Goal: Task Accomplishment & Management: Use online tool/utility

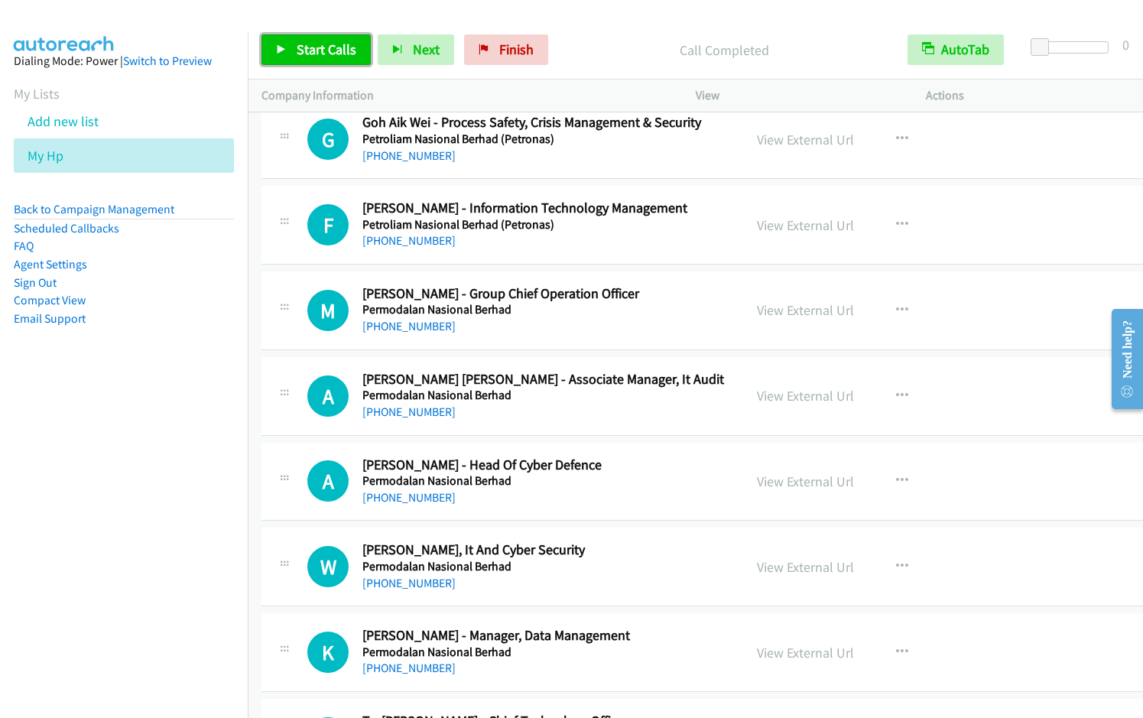
click at [317, 61] on link "Start Calls" at bounding box center [316, 49] width 109 height 31
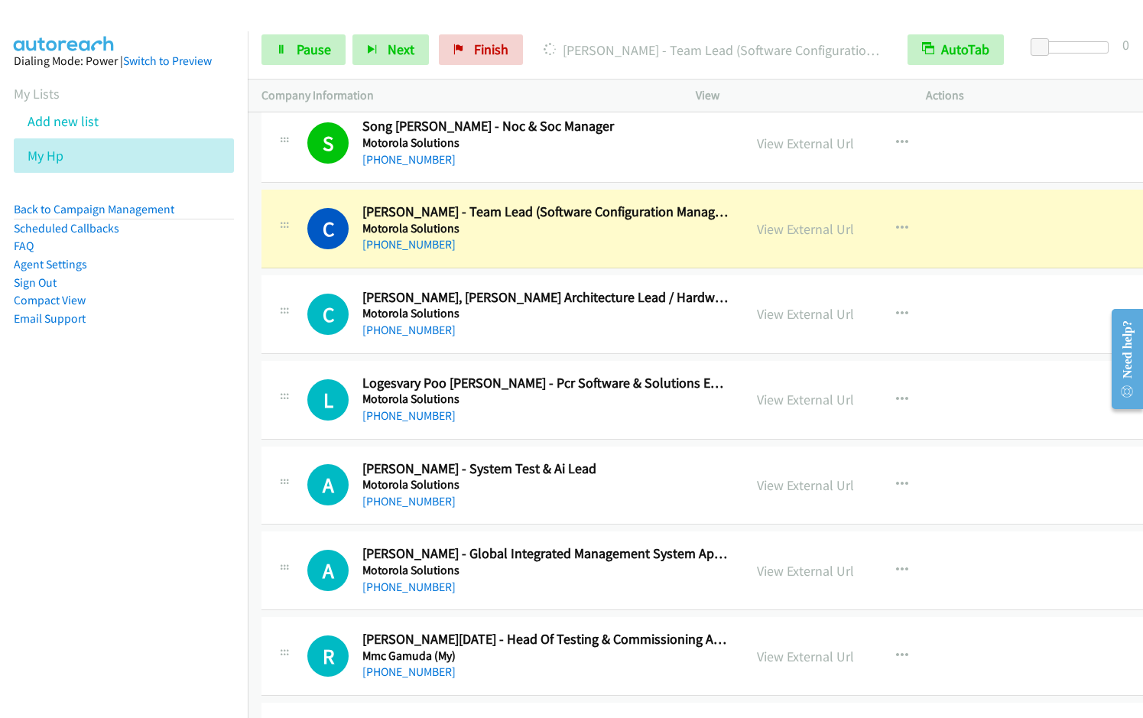
scroll to position [14577, 0]
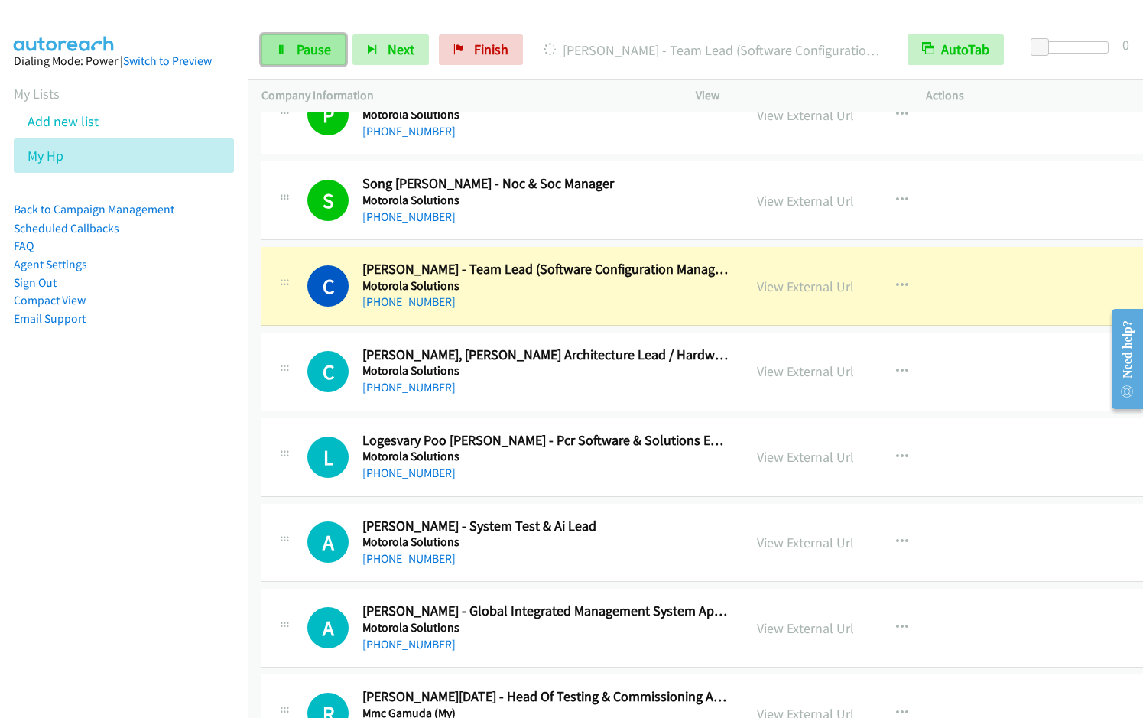
click at [304, 45] on span "Pause" at bounding box center [314, 50] width 34 height 18
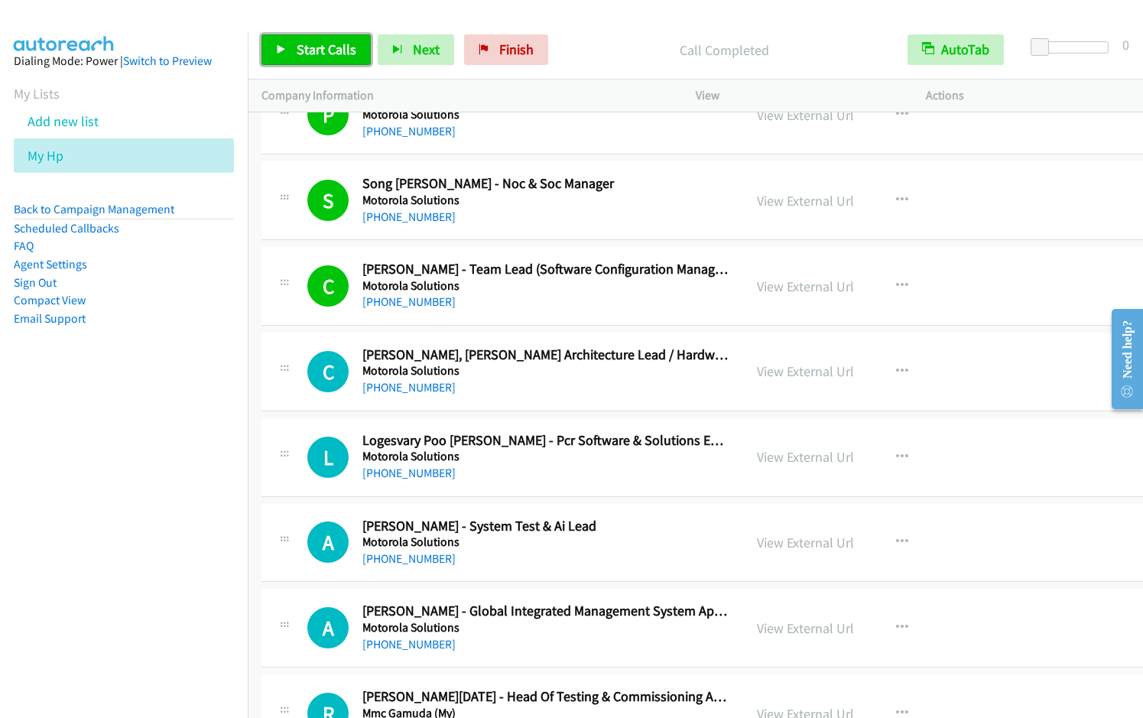
click at [308, 49] on span "Start Calls" at bounding box center [327, 50] width 60 height 18
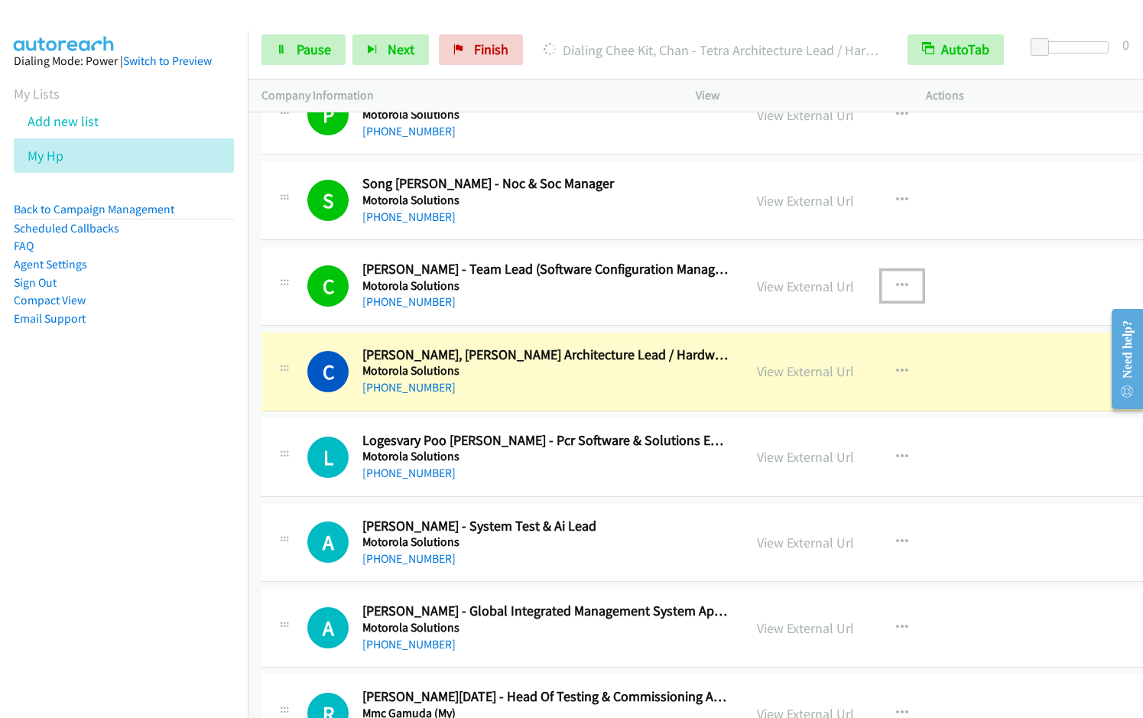
click at [897, 294] on button "button" at bounding box center [902, 286] width 41 height 31
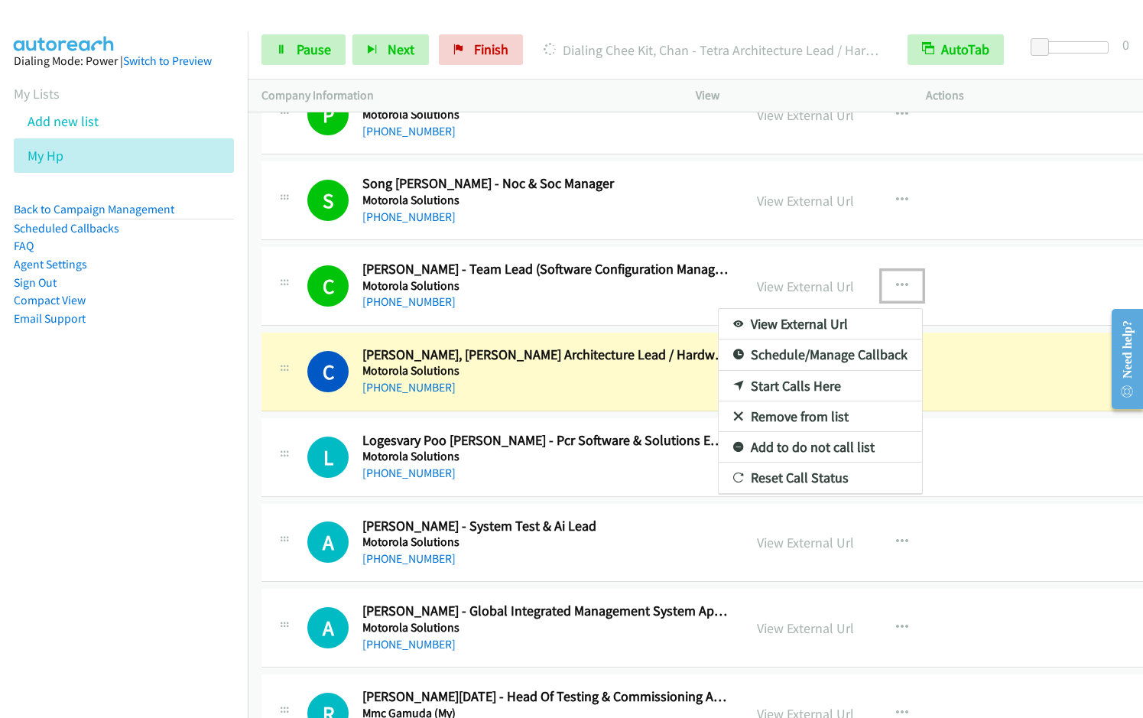
click at [808, 418] on link "Remove from list" at bounding box center [820, 417] width 203 height 31
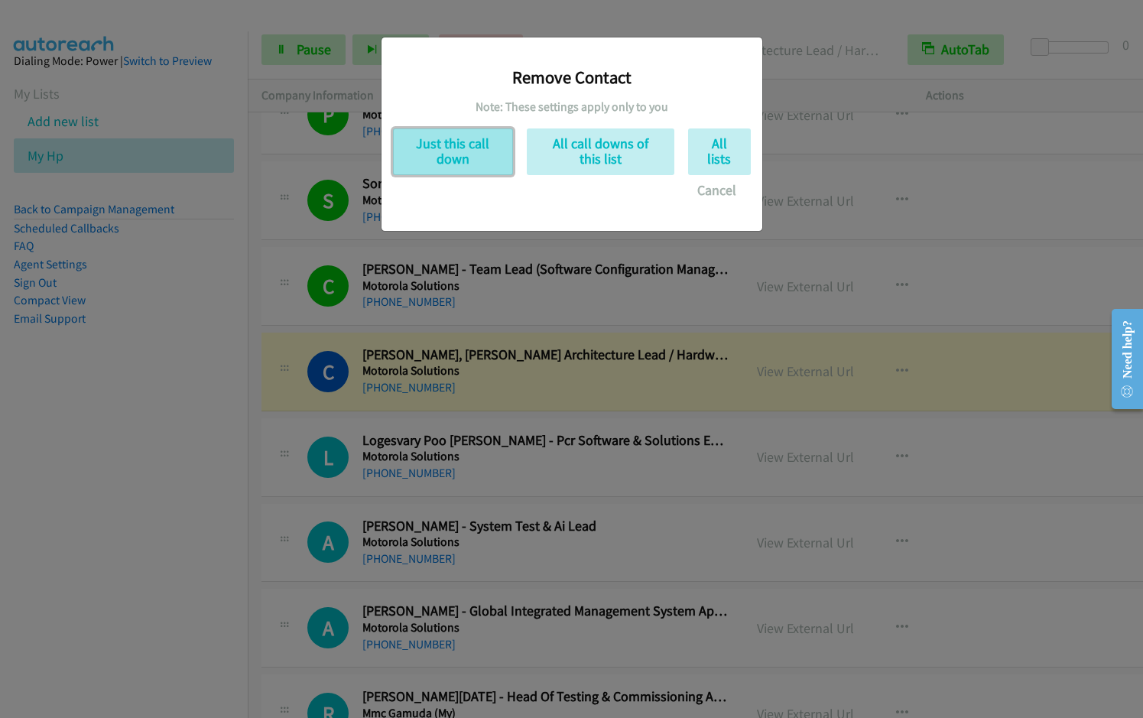
drag, startPoint x: 437, startPoint y: 132, endPoint x: 435, endPoint y: 143, distance: 11.6
click at [437, 132] on button "Just this call down" at bounding box center [453, 151] width 120 height 47
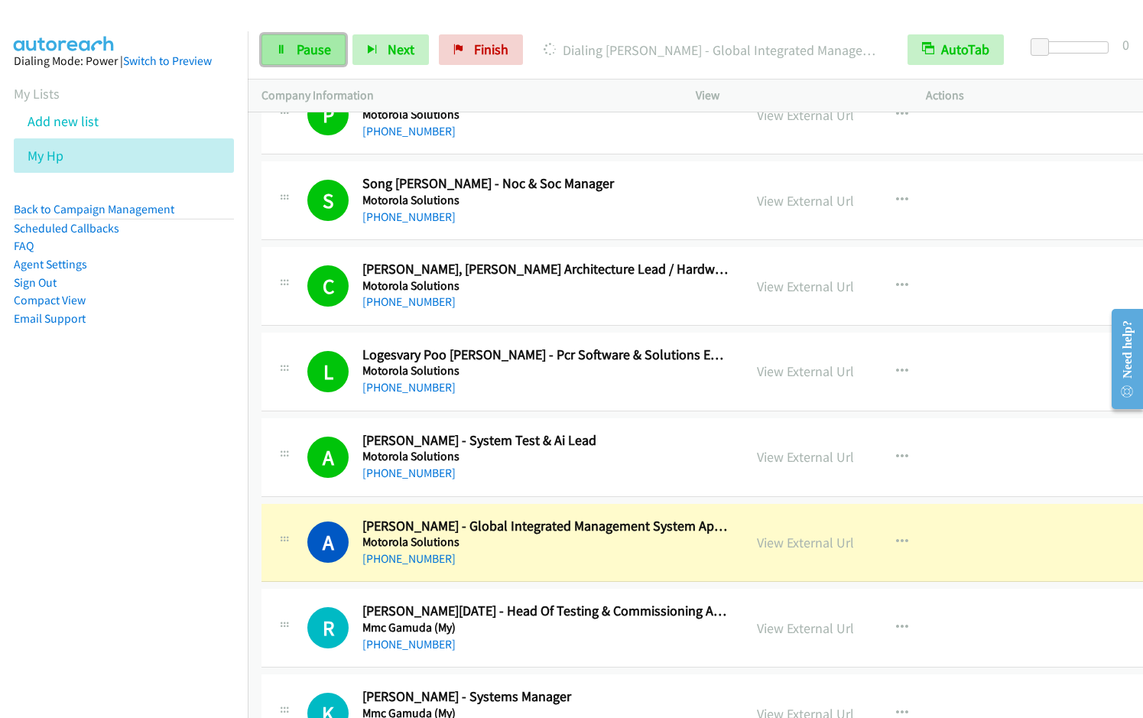
click at [303, 44] on span "Pause" at bounding box center [314, 50] width 34 height 18
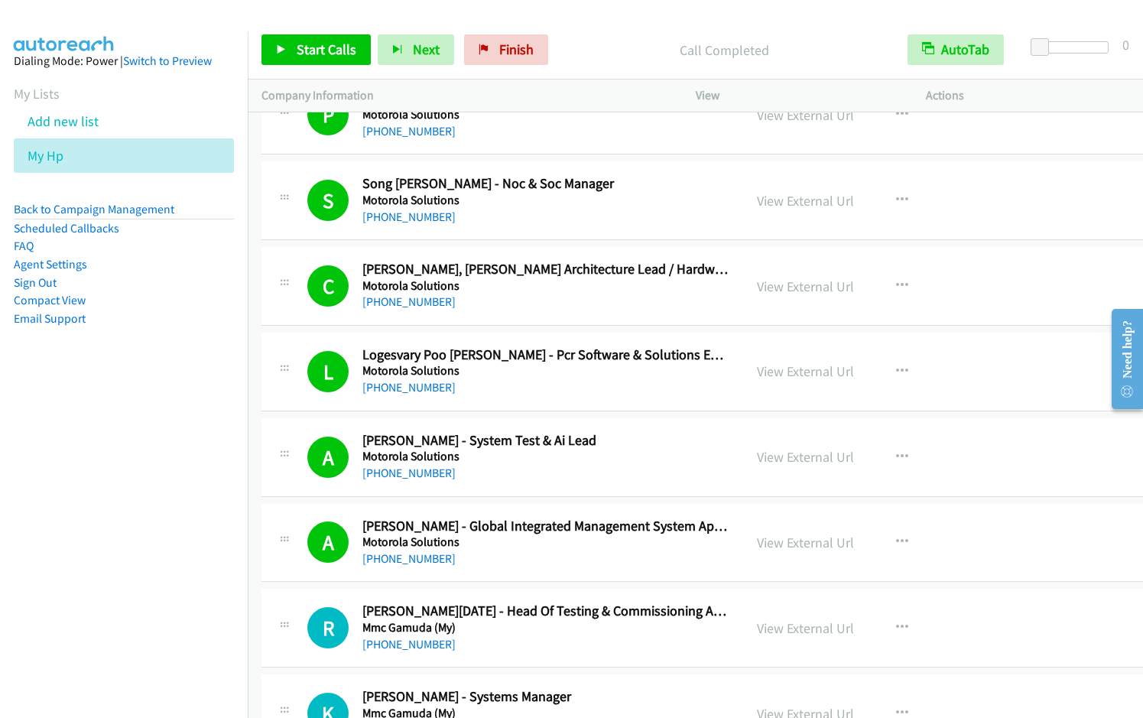
scroll to position [15096, 0]
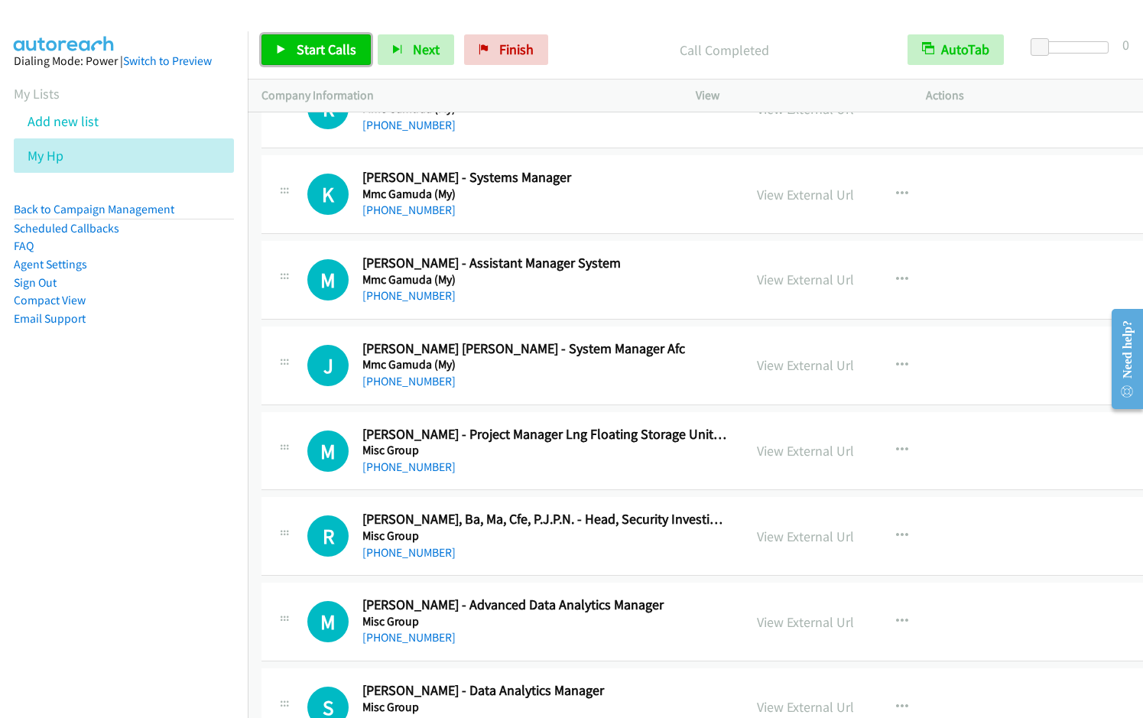
click at [328, 54] on span "Start Calls" at bounding box center [327, 50] width 60 height 18
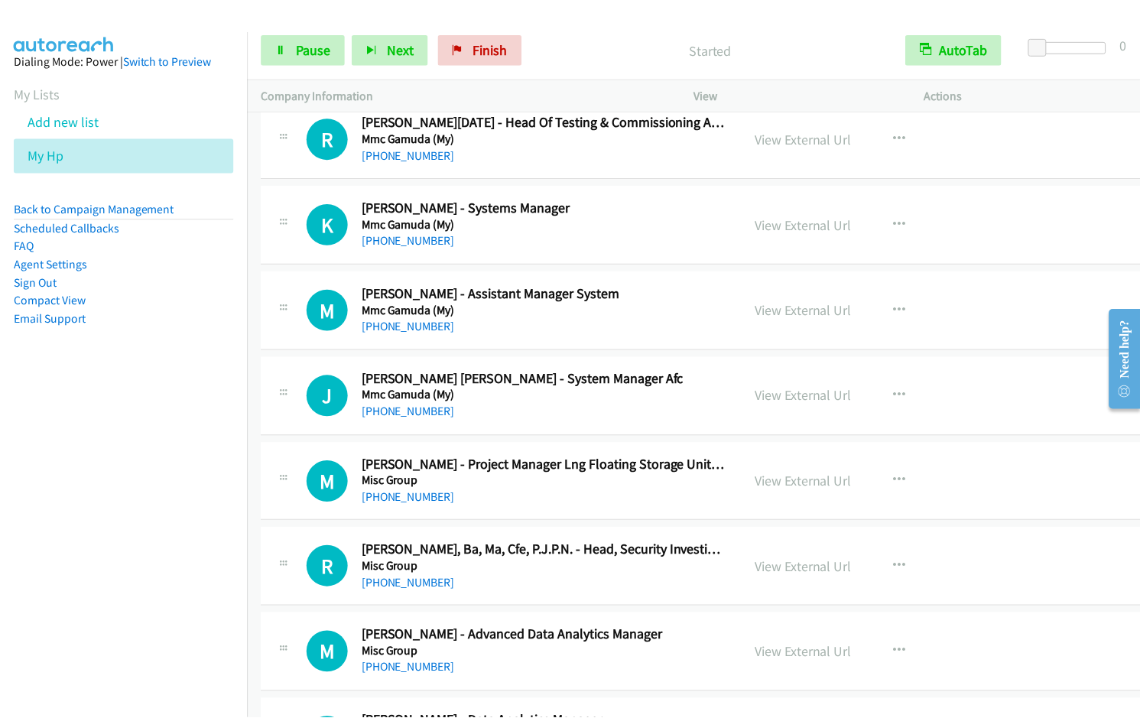
scroll to position [14919, 0]
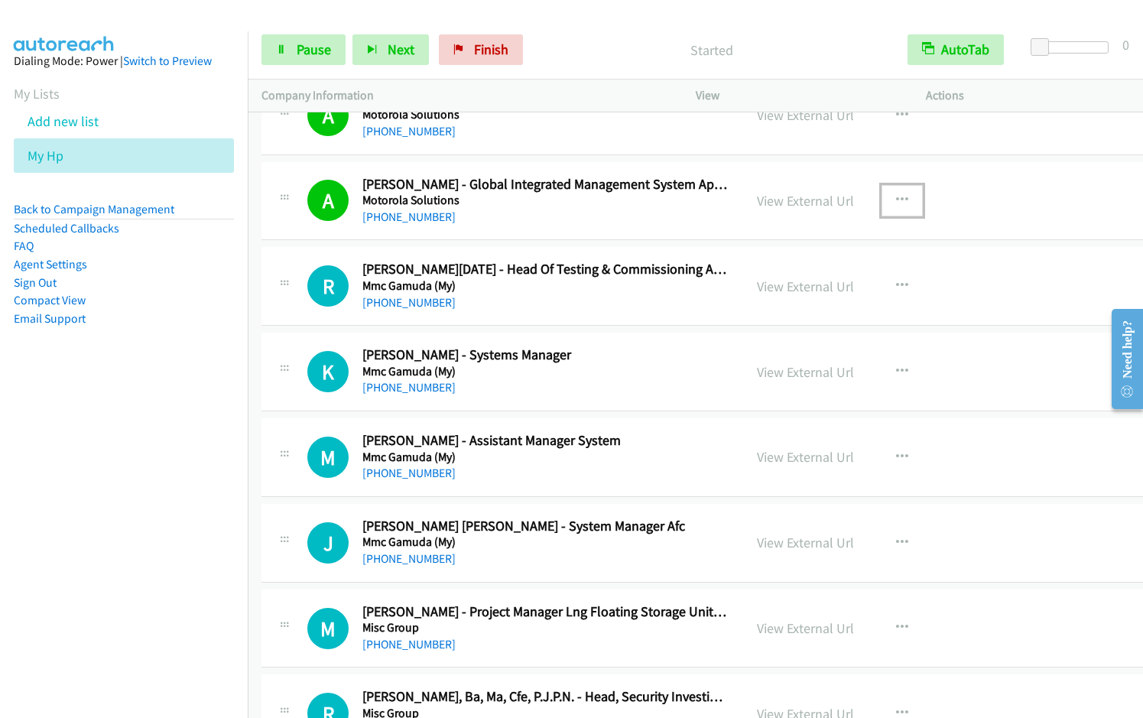
click at [898, 196] on icon "button" at bounding box center [902, 200] width 12 height 12
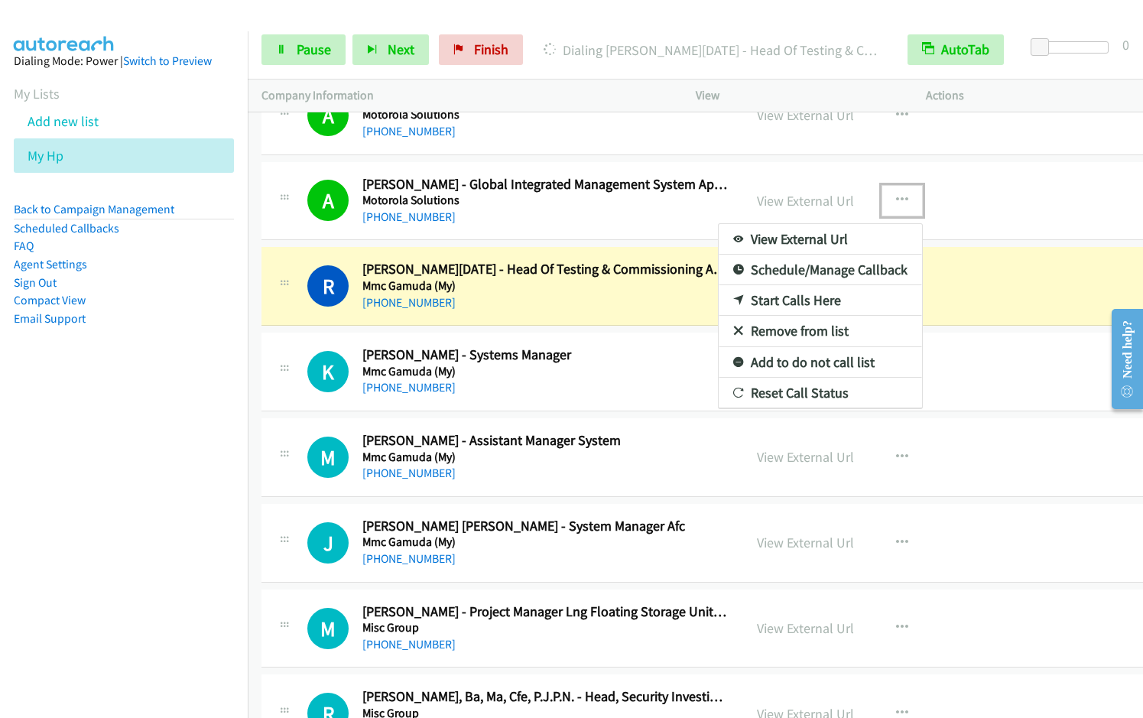
click at [815, 328] on link "Remove from list" at bounding box center [820, 331] width 203 height 31
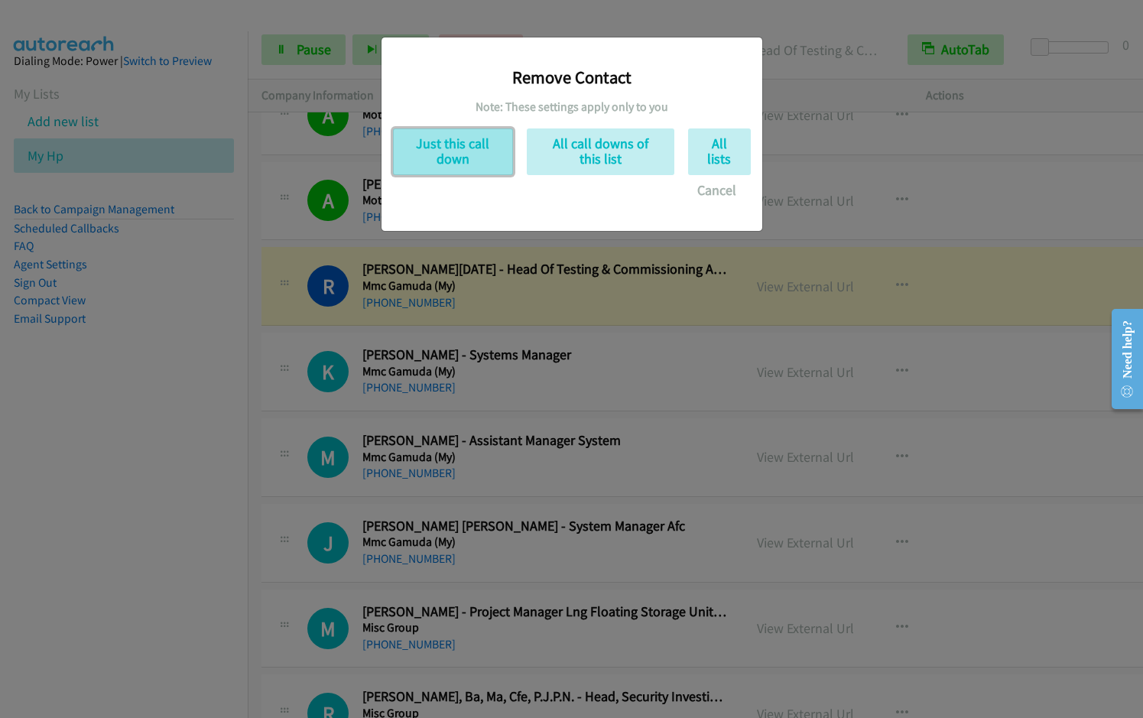
click at [452, 164] on button "Just this call down" at bounding box center [453, 151] width 120 height 47
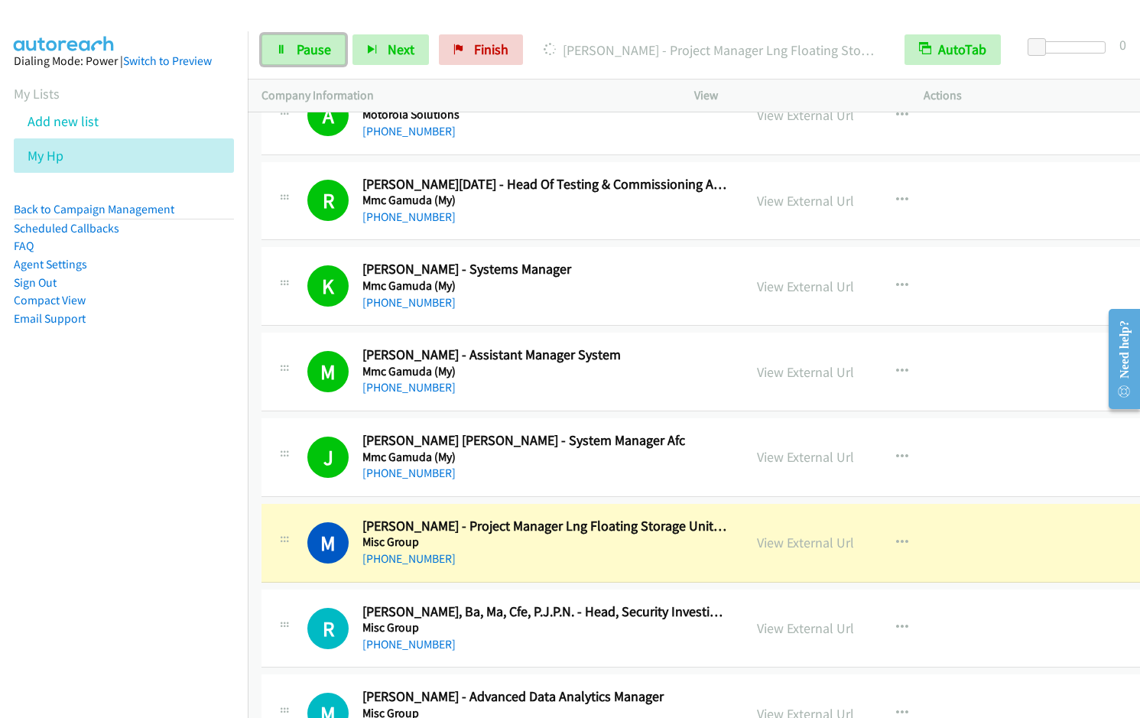
drag, startPoint x: 304, startPoint y: 60, endPoint x: 681, endPoint y: 2, distance: 381.5
click at [304, 60] on link "Pause" at bounding box center [304, 49] width 84 height 31
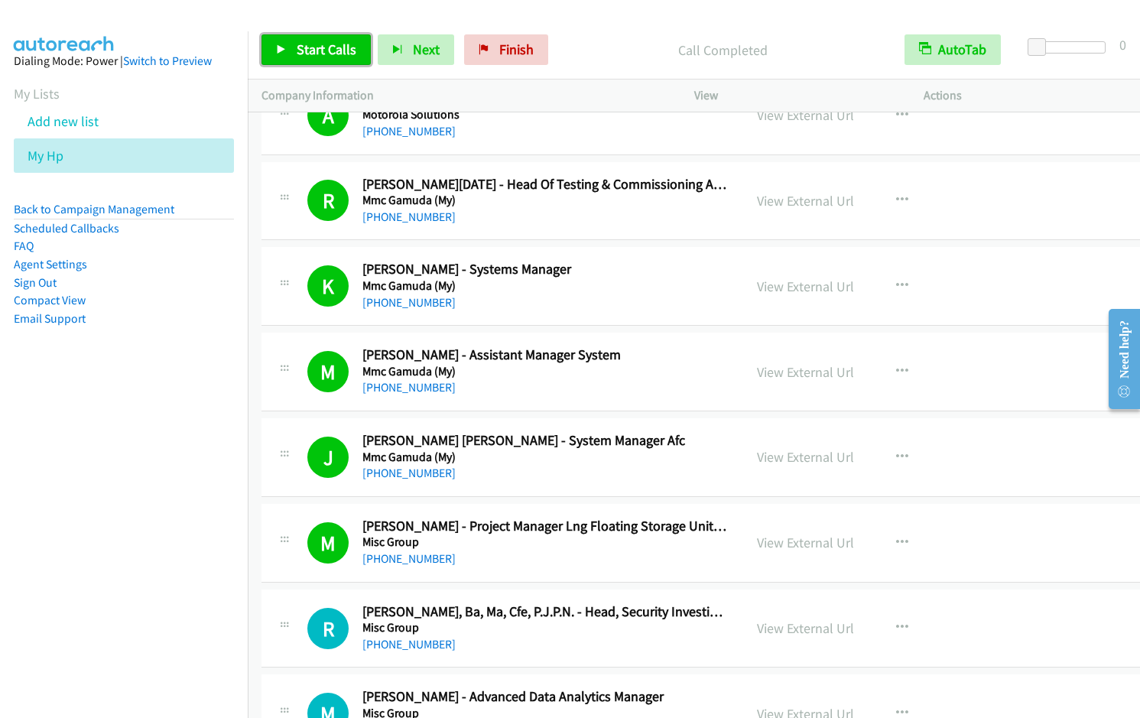
click at [311, 54] on span "Start Calls" at bounding box center [327, 50] width 60 height 18
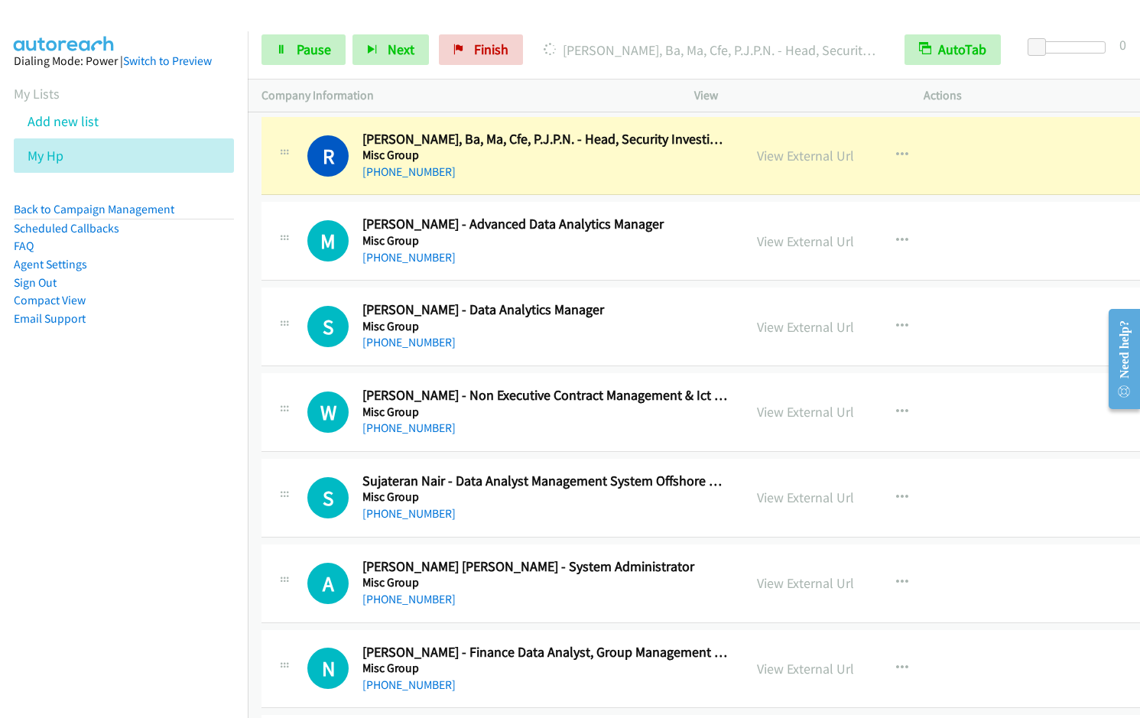
scroll to position [15367, 0]
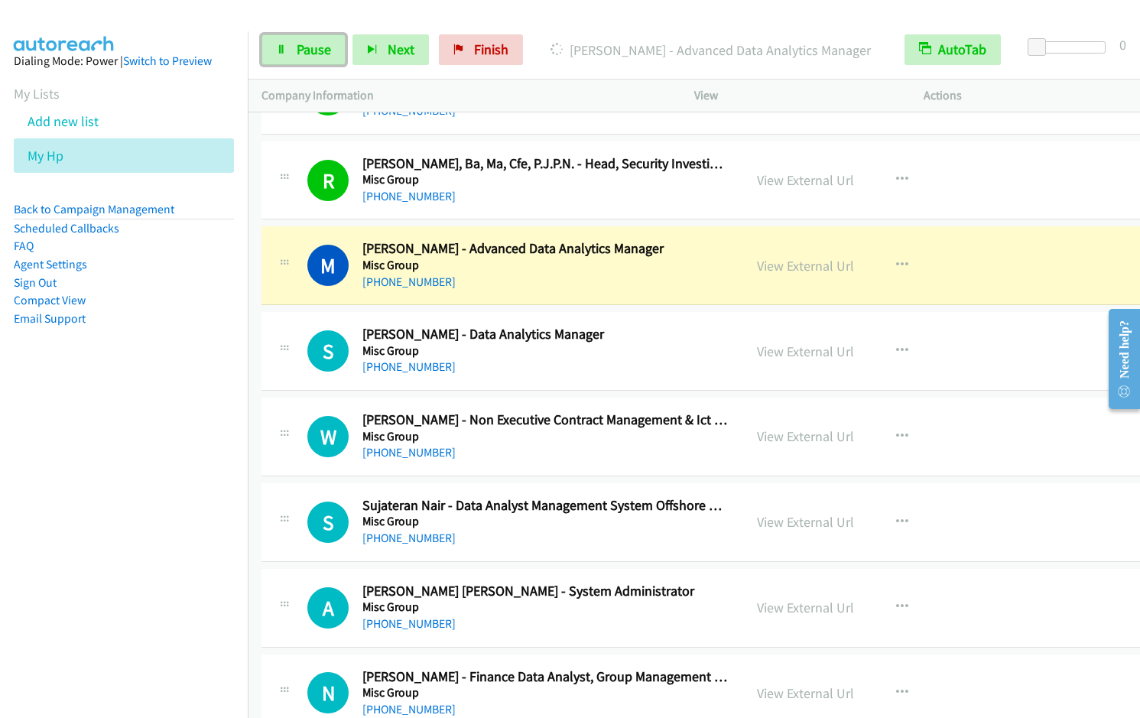
drag, startPoint x: 307, startPoint y: 47, endPoint x: 374, endPoint y: 24, distance: 71.4
click at [307, 47] on span "Pause" at bounding box center [314, 50] width 34 height 18
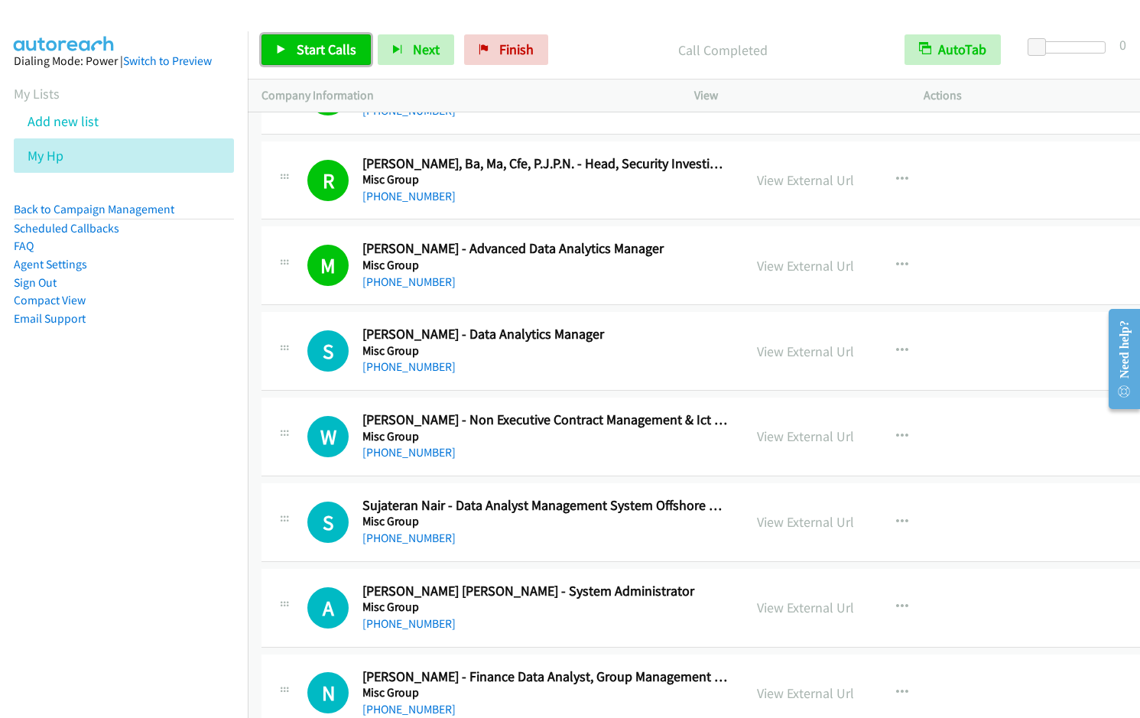
click at [317, 41] on span "Start Calls" at bounding box center [327, 50] width 60 height 18
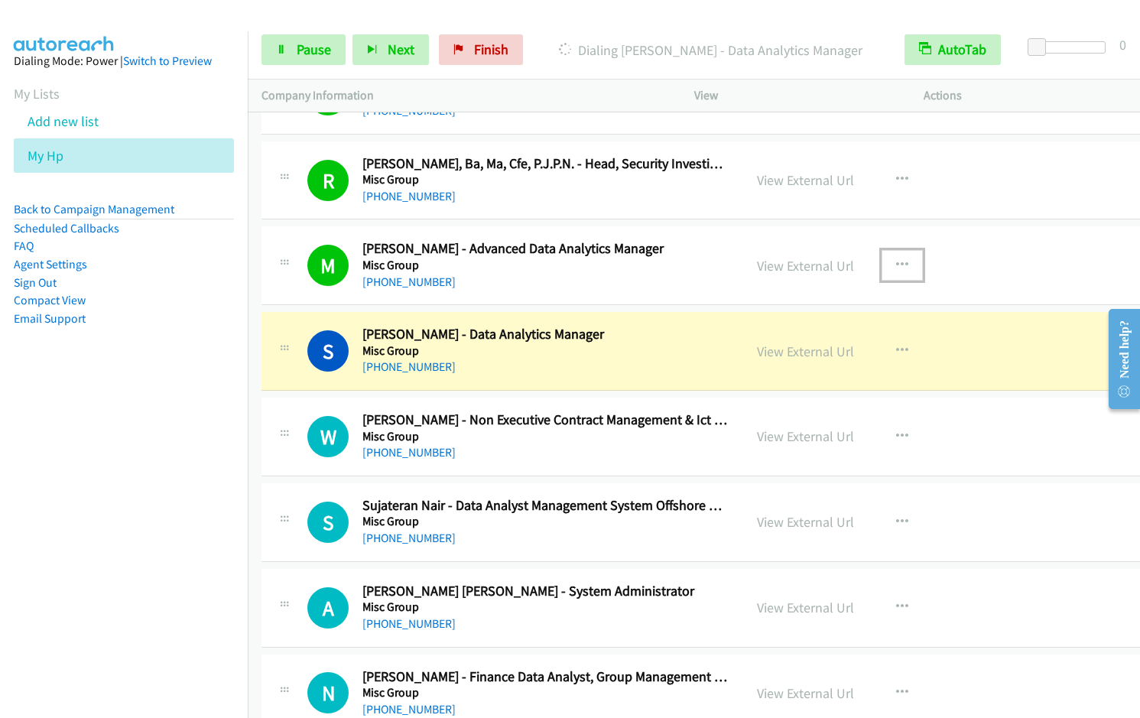
click at [896, 260] on icon "button" at bounding box center [902, 265] width 12 height 12
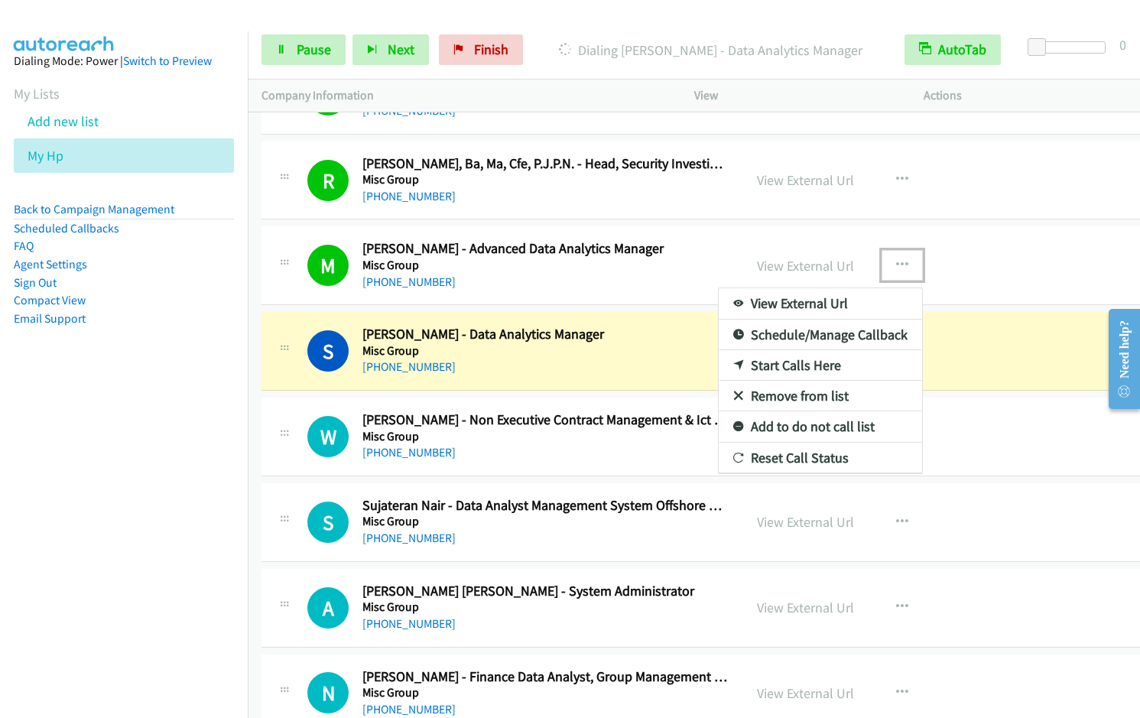
click at [785, 397] on link "Remove from list" at bounding box center [820, 396] width 203 height 31
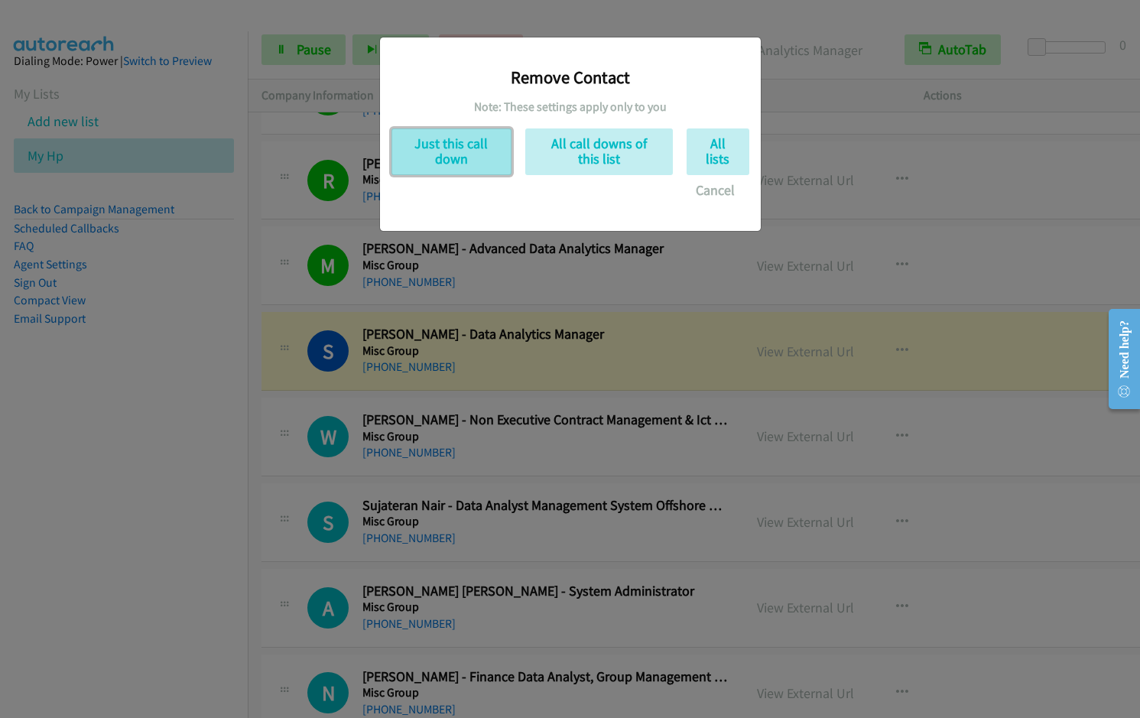
click at [439, 165] on button "Just this call down" at bounding box center [452, 151] width 120 height 47
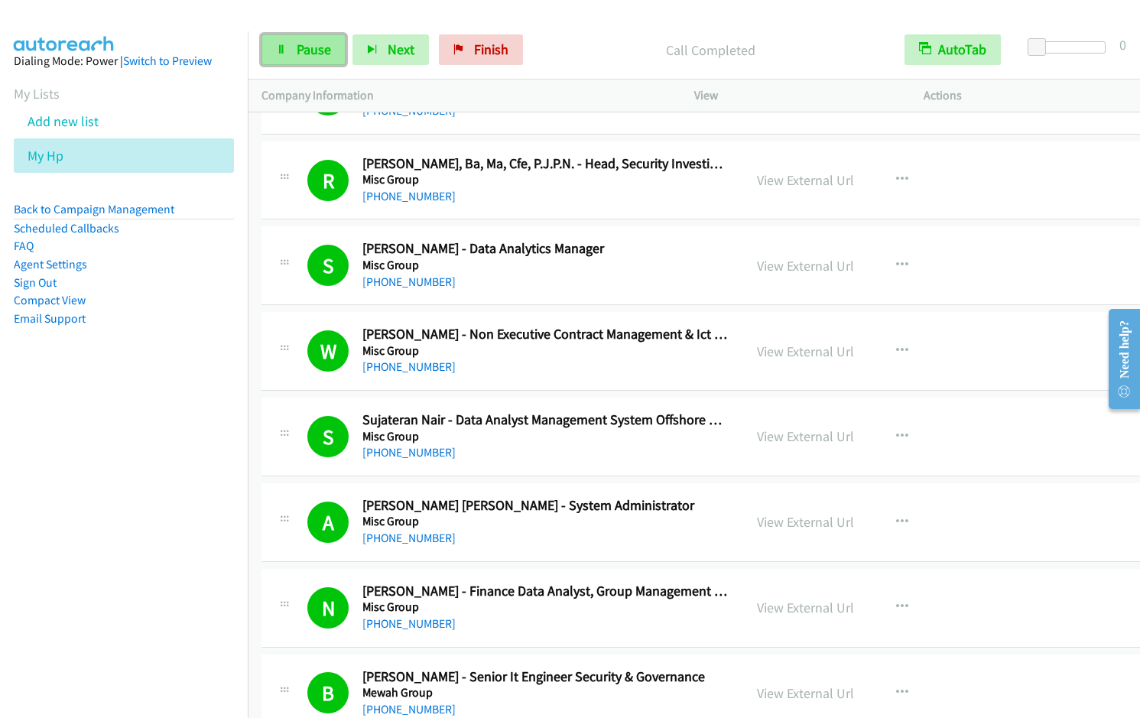
click at [301, 45] on span "Pause" at bounding box center [314, 50] width 34 height 18
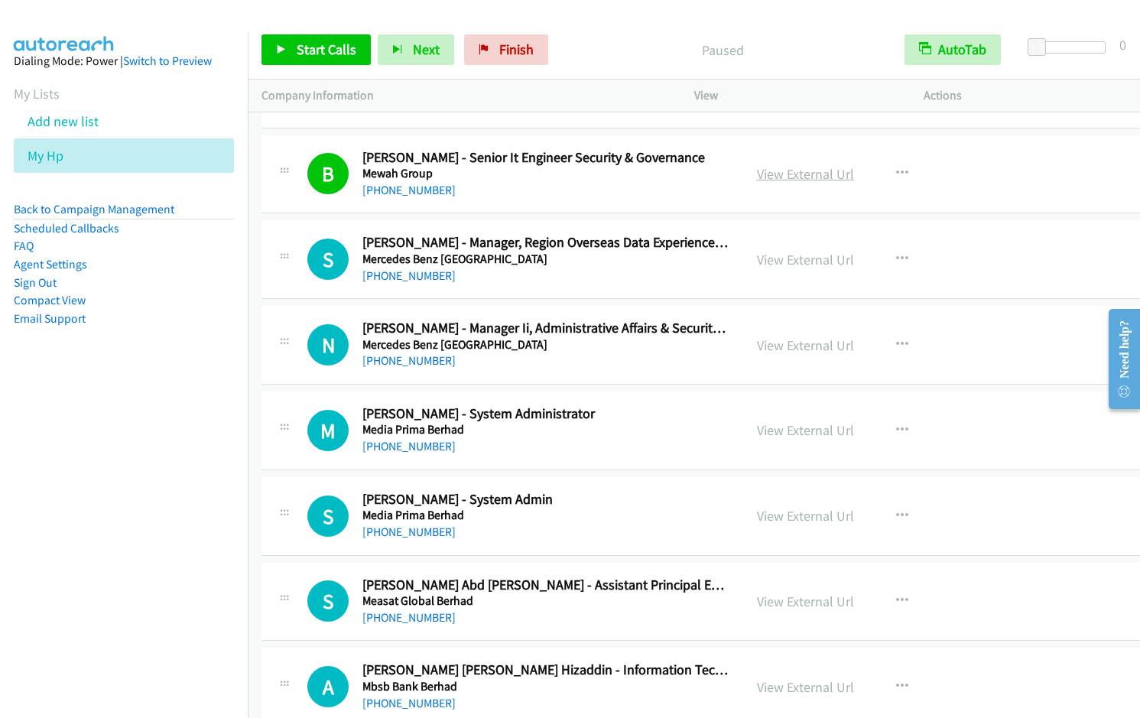
click at [820, 176] on link "View External Url" at bounding box center [805, 174] width 97 height 18
click at [310, 64] on link "Start Calls" at bounding box center [316, 49] width 109 height 31
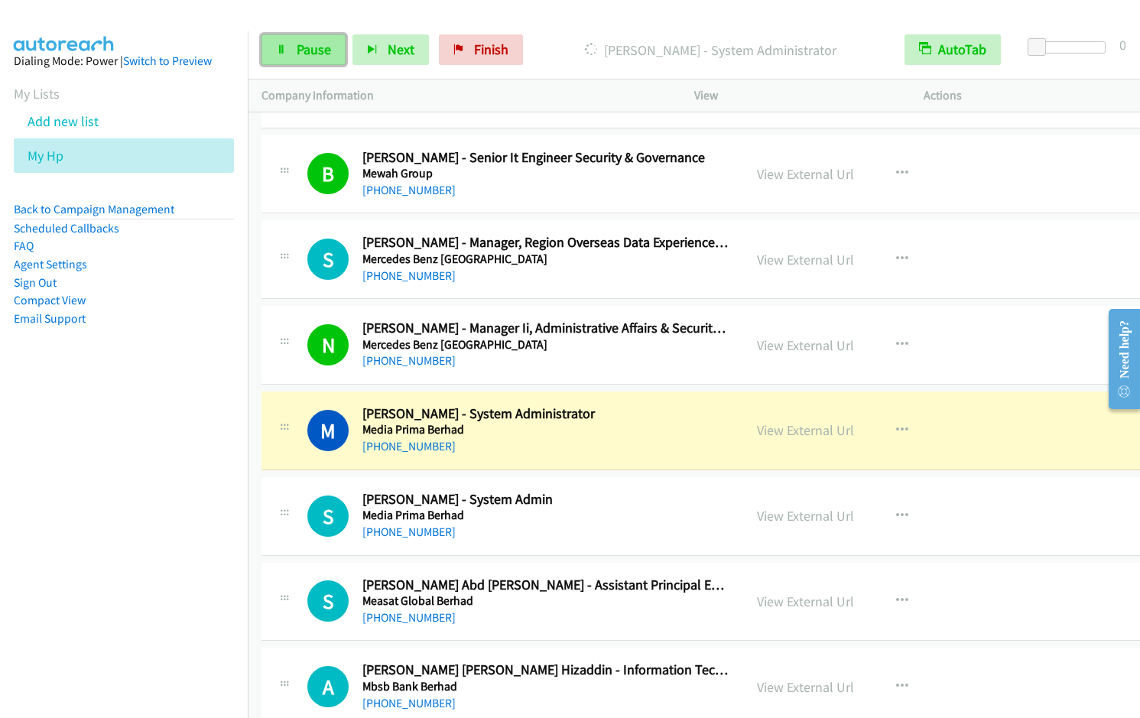
click at [311, 56] on span "Pause" at bounding box center [314, 50] width 34 height 18
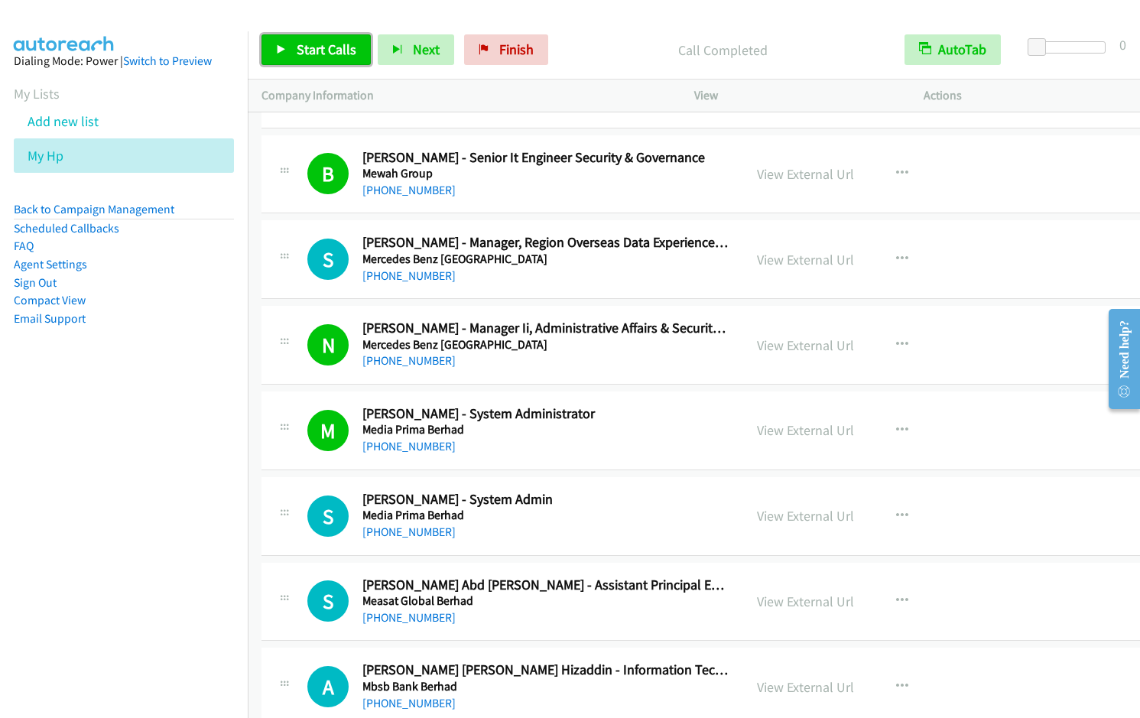
drag, startPoint x: 288, startPoint y: 54, endPoint x: 310, endPoint y: 57, distance: 22.4
click at [289, 57] on link "Start Calls" at bounding box center [316, 49] width 109 height 31
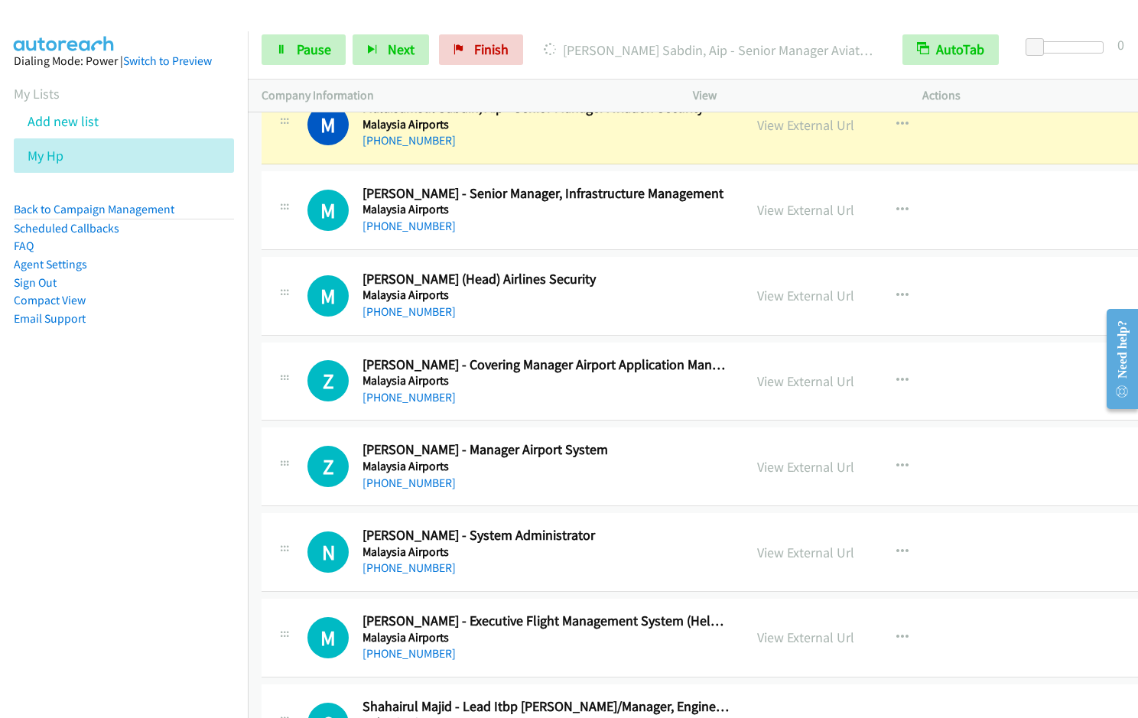
scroll to position [17444, 0]
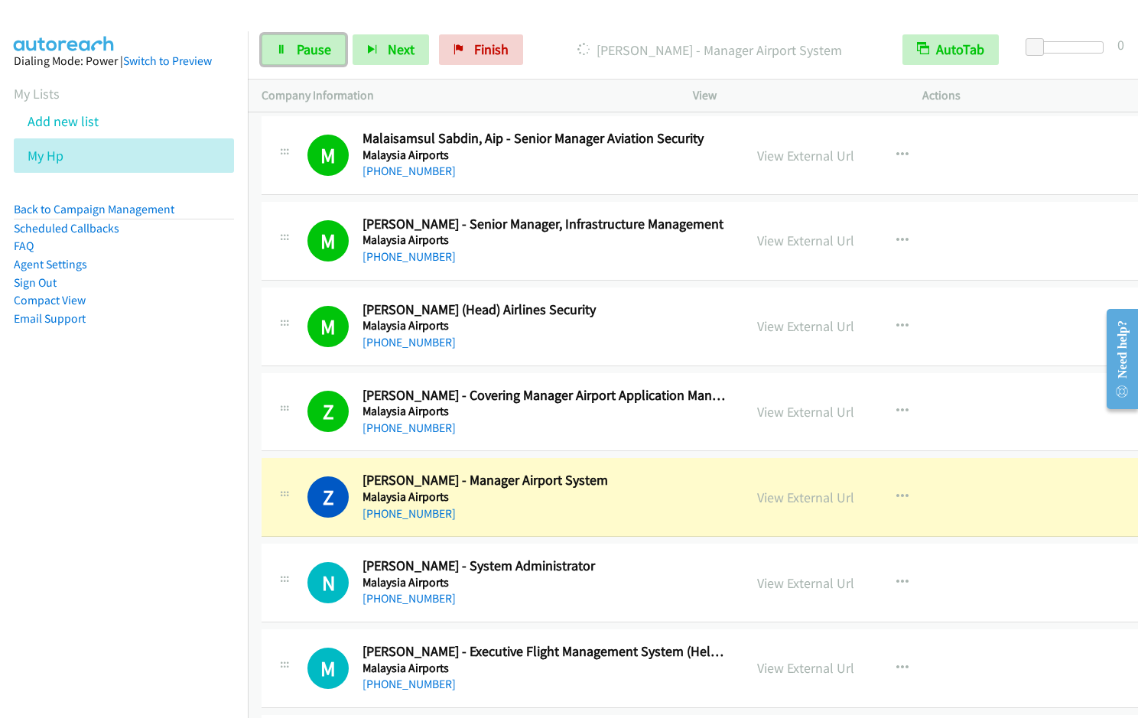
drag, startPoint x: 293, startPoint y: 55, endPoint x: 360, endPoint y: 24, distance: 73.9
click at [293, 55] on link "Pause" at bounding box center [304, 49] width 84 height 31
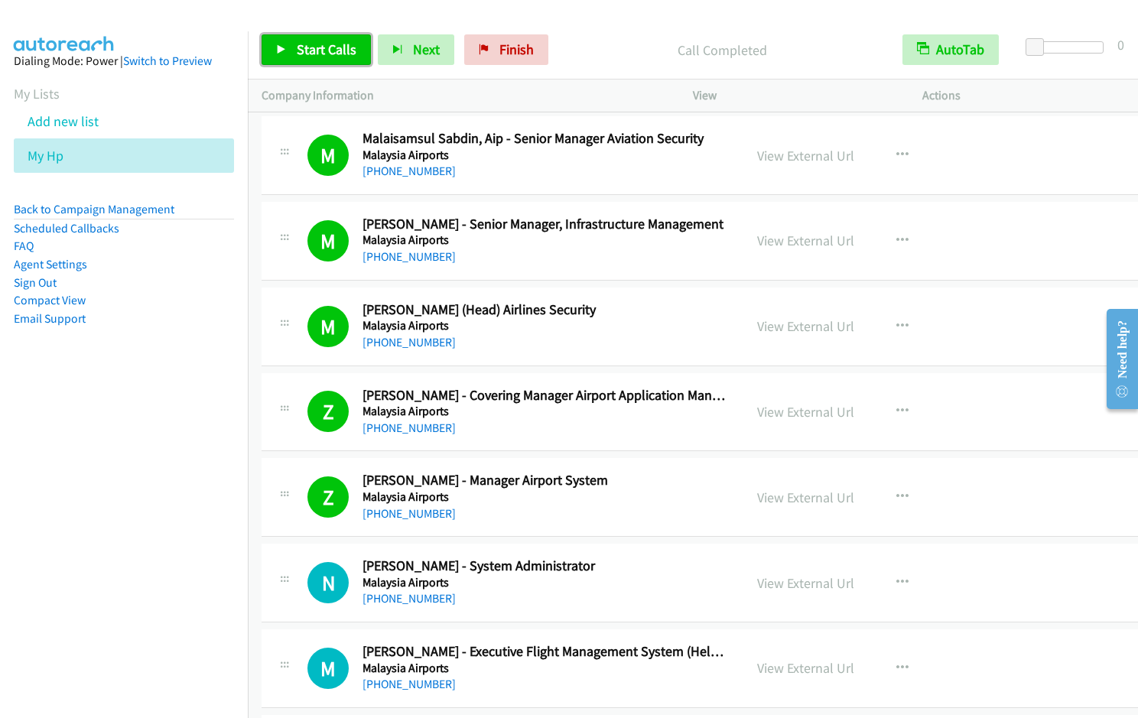
drag, startPoint x: 314, startPoint y: 57, endPoint x: 410, endPoint y: 76, distance: 98.2
click at [314, 56] on span "Start Calls" at bounding box center [327, 50] width 60 height 18
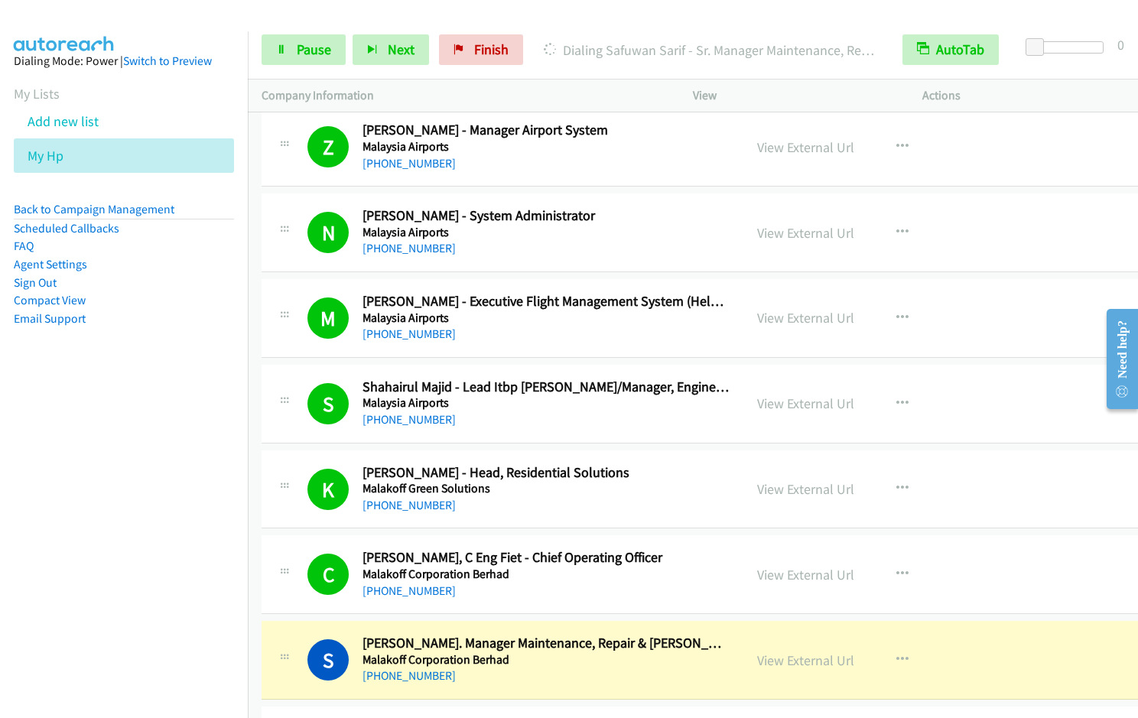
scroll to position [18314, 0]
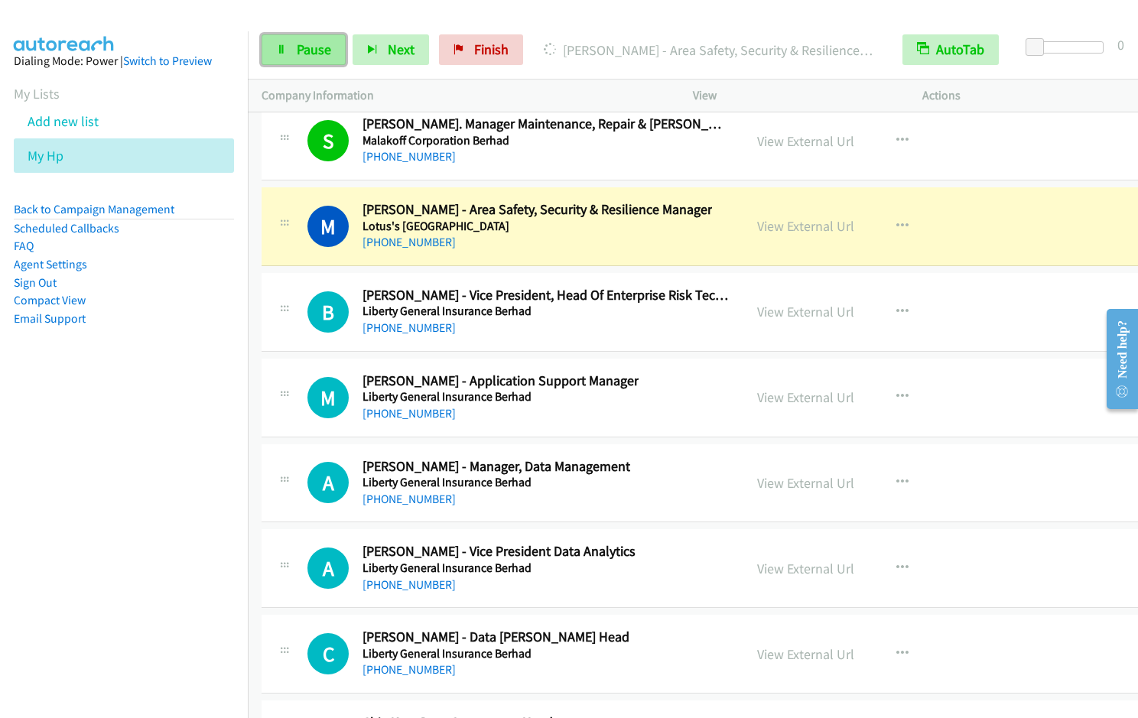
click at [305, 44] on span "Pause" at bounding box center [314, 50] width 34 height 18
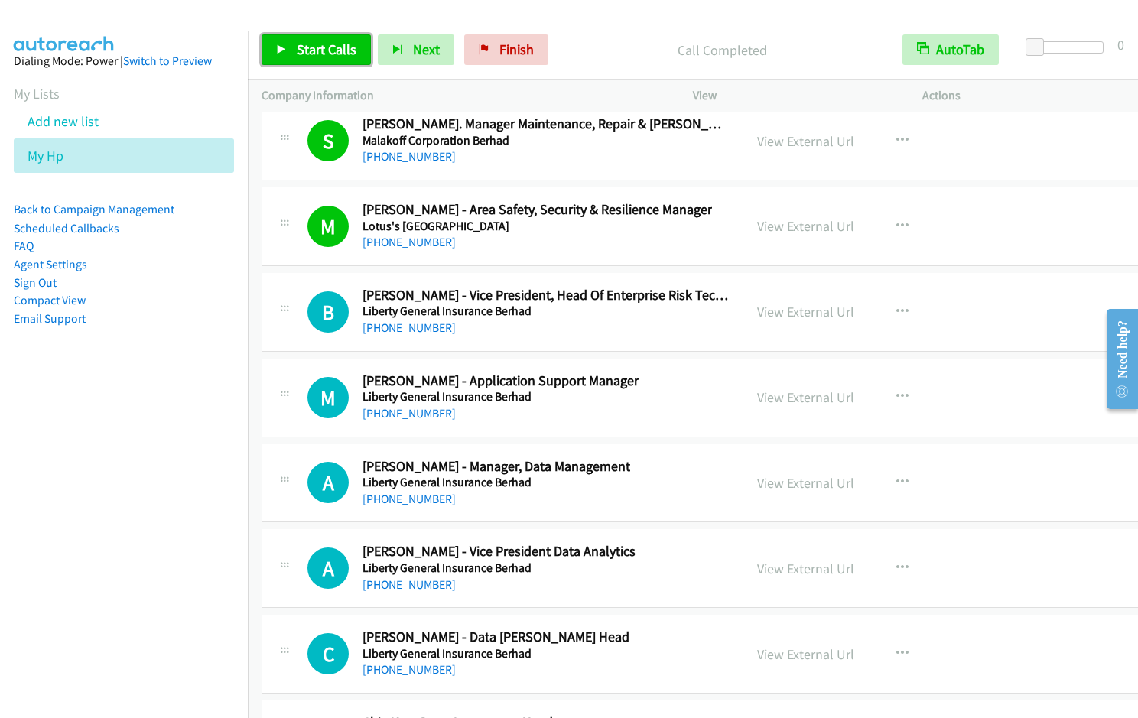
drag, startPoint x: 297, startPoint y: 56, endPoint x: 340, endPoint y: 77, distance: 47.9
click at [297, 56] on span "Start Calls" at bounding box center [327, 50] width 60 height 18
click at [896, 226] on icon "button" at bounding box center [902, 226] width 12 height 12
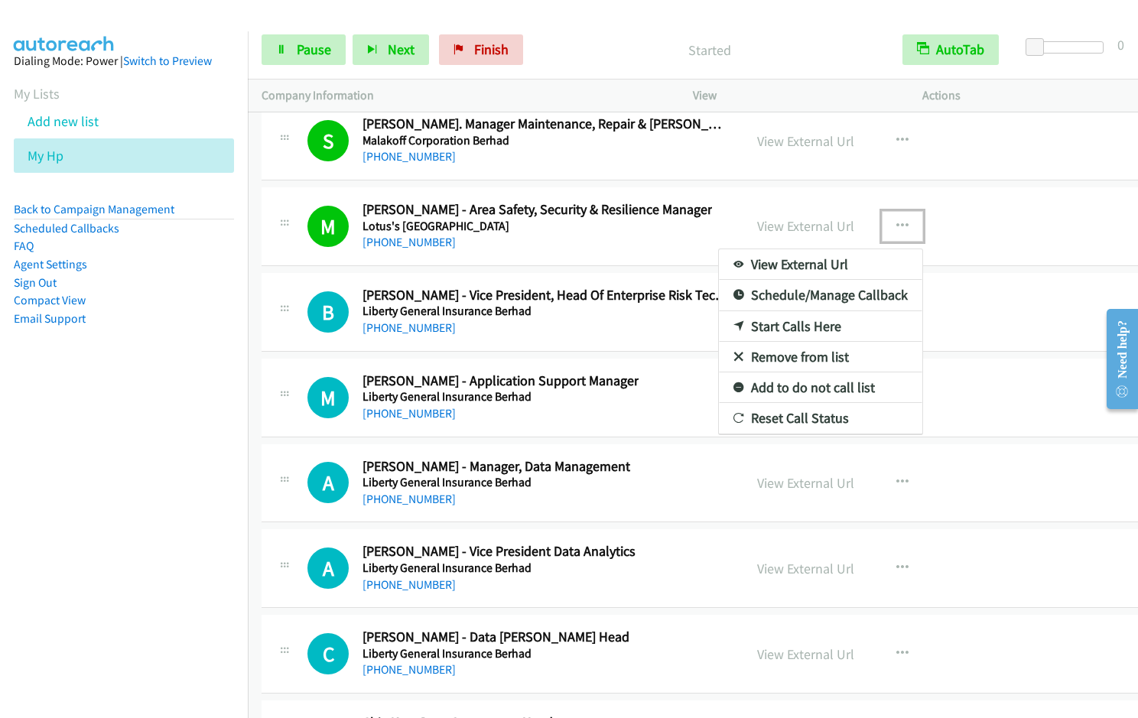
click at [789, 354] on link "Remove from list" at bounding box center [820, 357] width 203 height 31
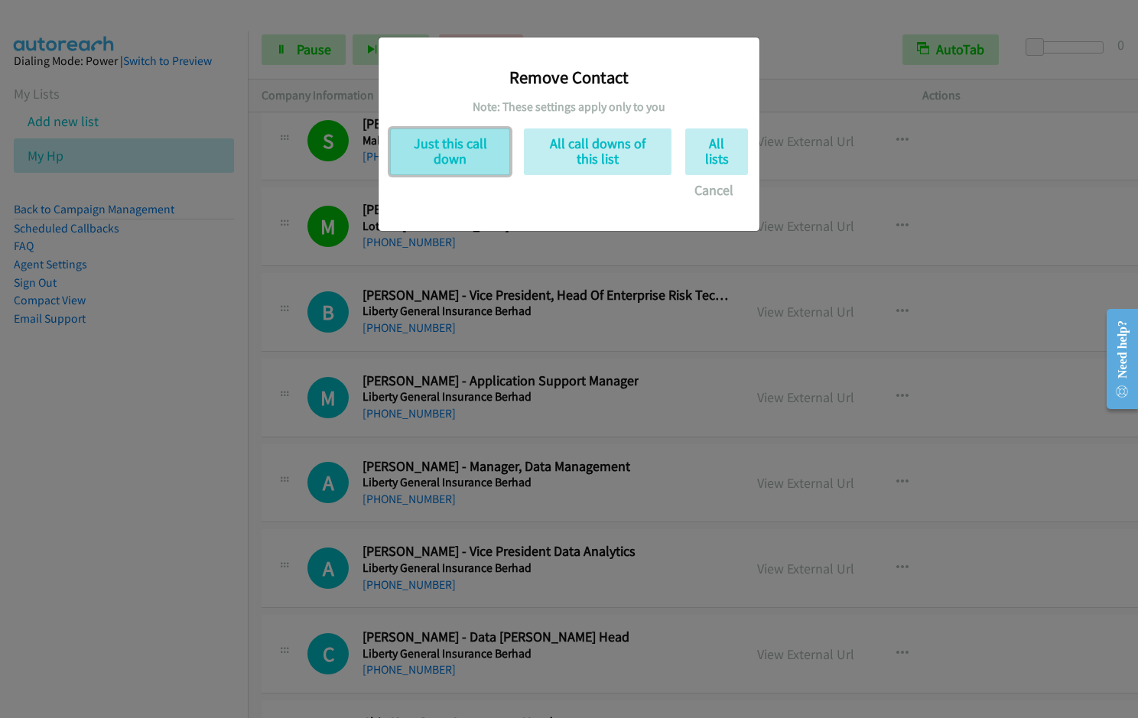
click at [458, 154] on button "Just this call down" at bounding box center [450, 151] width 120 height 47
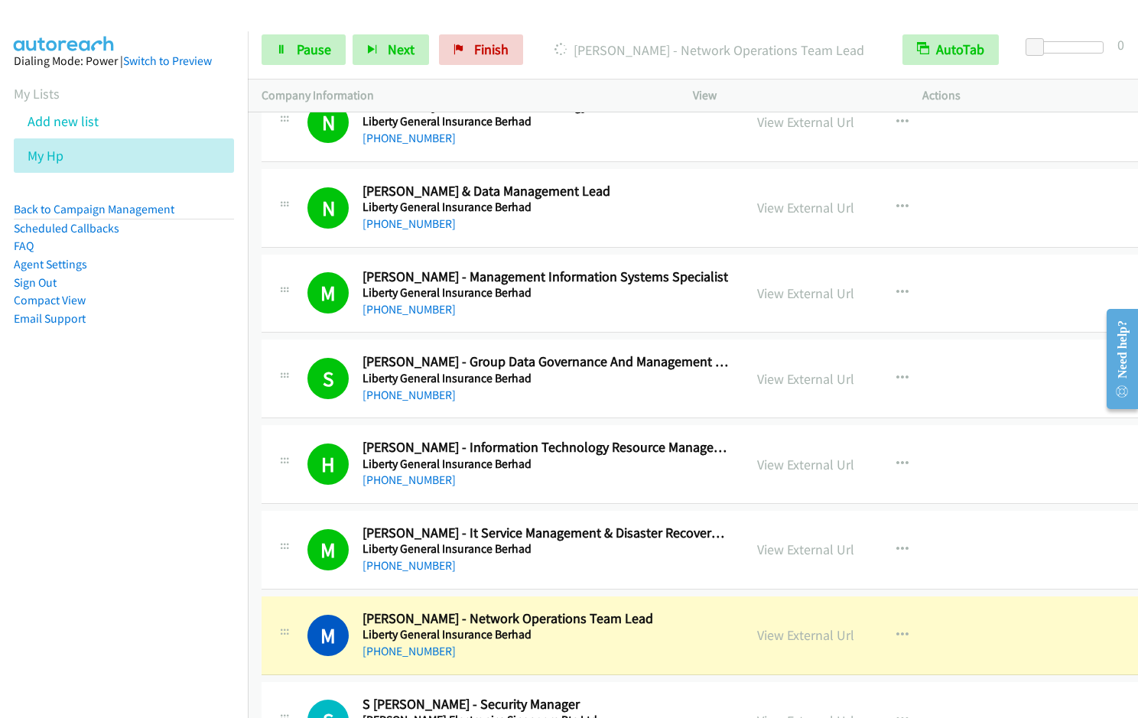
scroll to position [20391, 0]
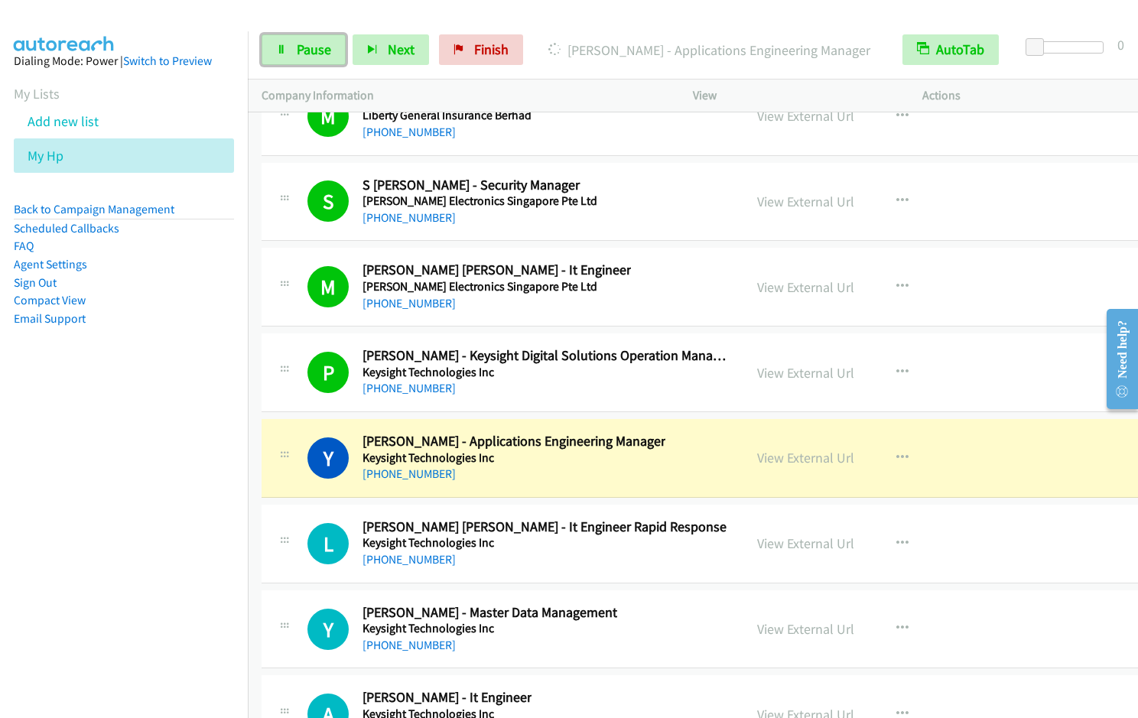
drag, startPoint x: 319, startPoint y: 47, endPoint x: 346, endPoint y: 39, distance: 28.1
click at [319, 47] on span "Pause" at bounding box center [314, 50] width 34 height 18
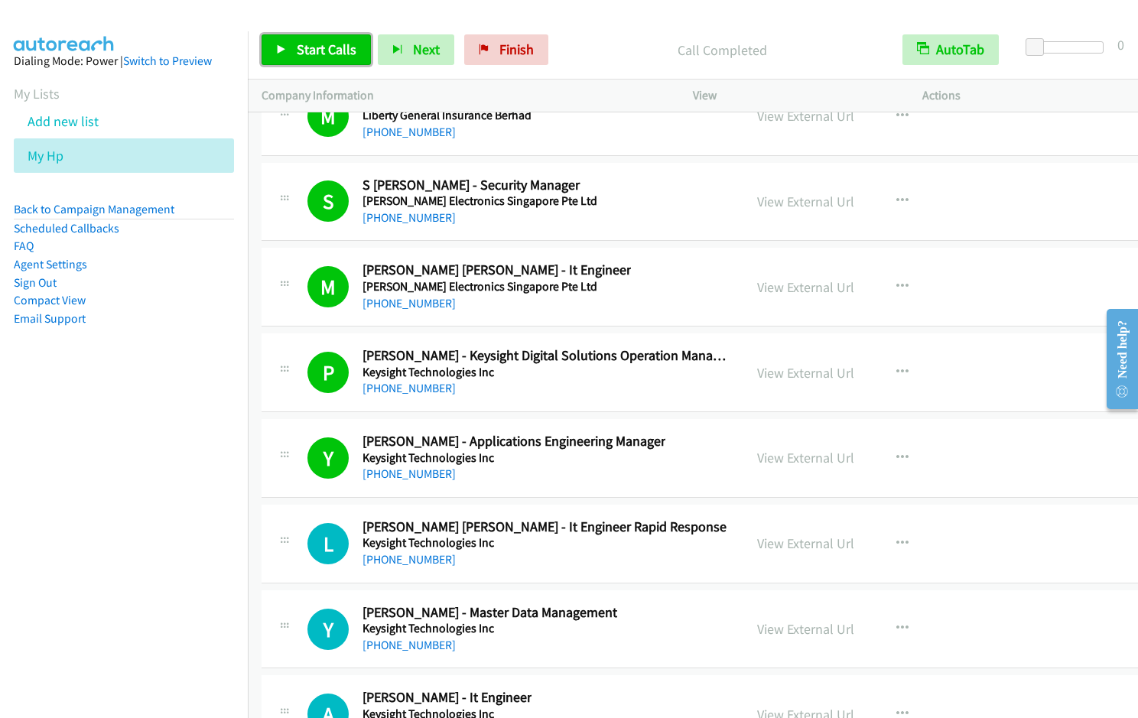
click at [331, 50] on span "Start Calls" at bounding box center [327, 50] width 60 height 18
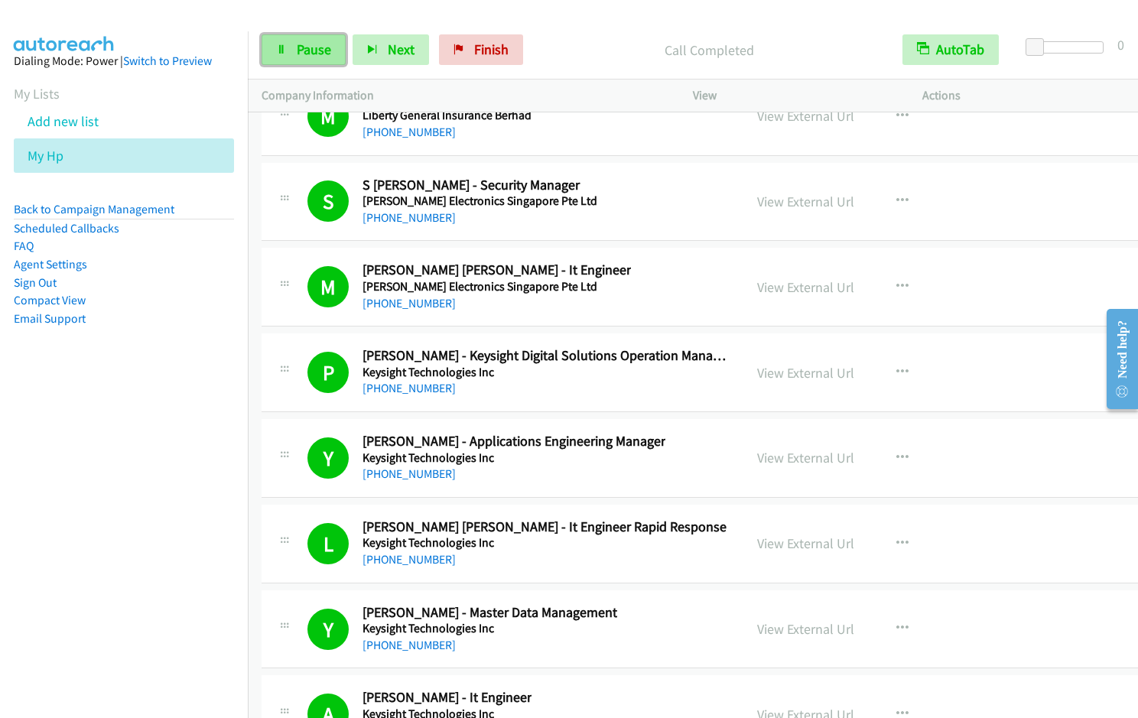
click at [288, 57] on link "Pause" at bounding box center [304, 49] width 84 height 31
click at [294, 55] on link "Start Calls" at bounding box center [316, 49] width 109 height 31
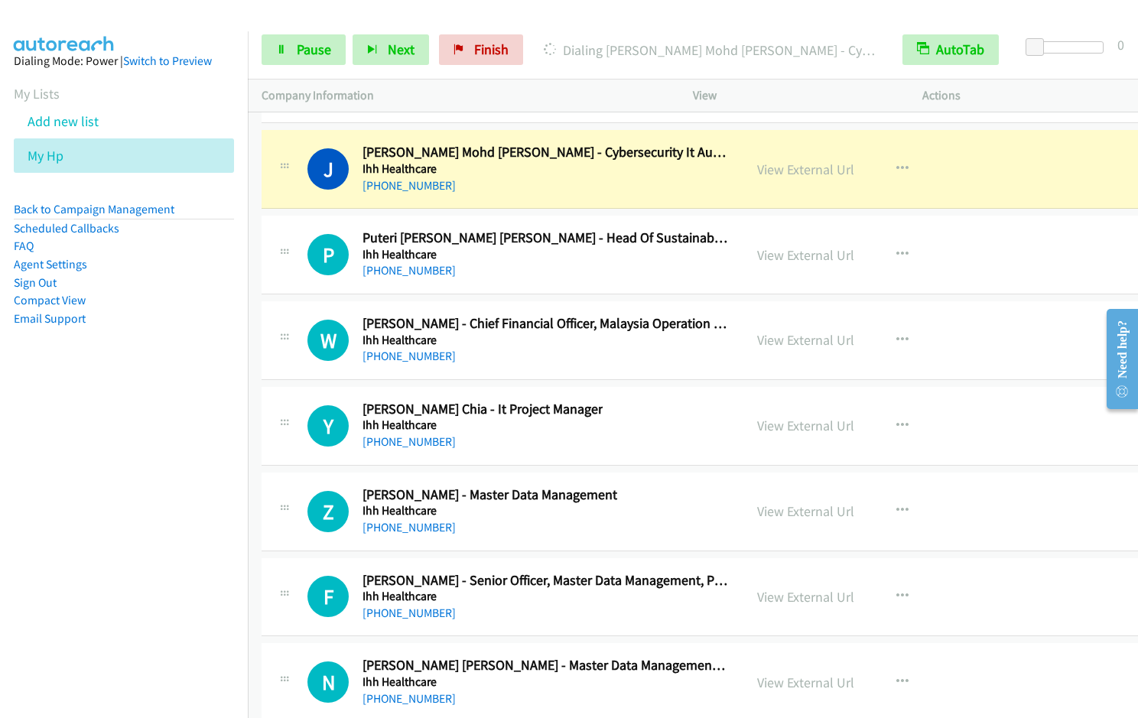
scroll to position [22335, 0]
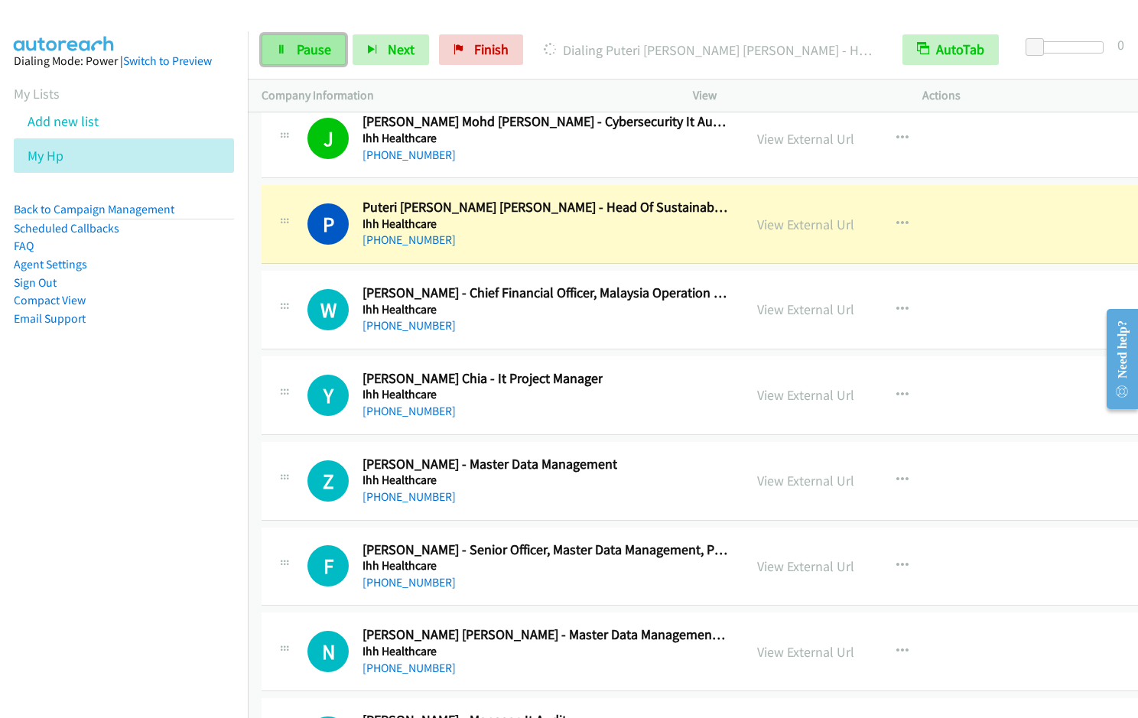
click at [302, 56] on span "Pause" at bounding box center [314, 50] width 34 height 18
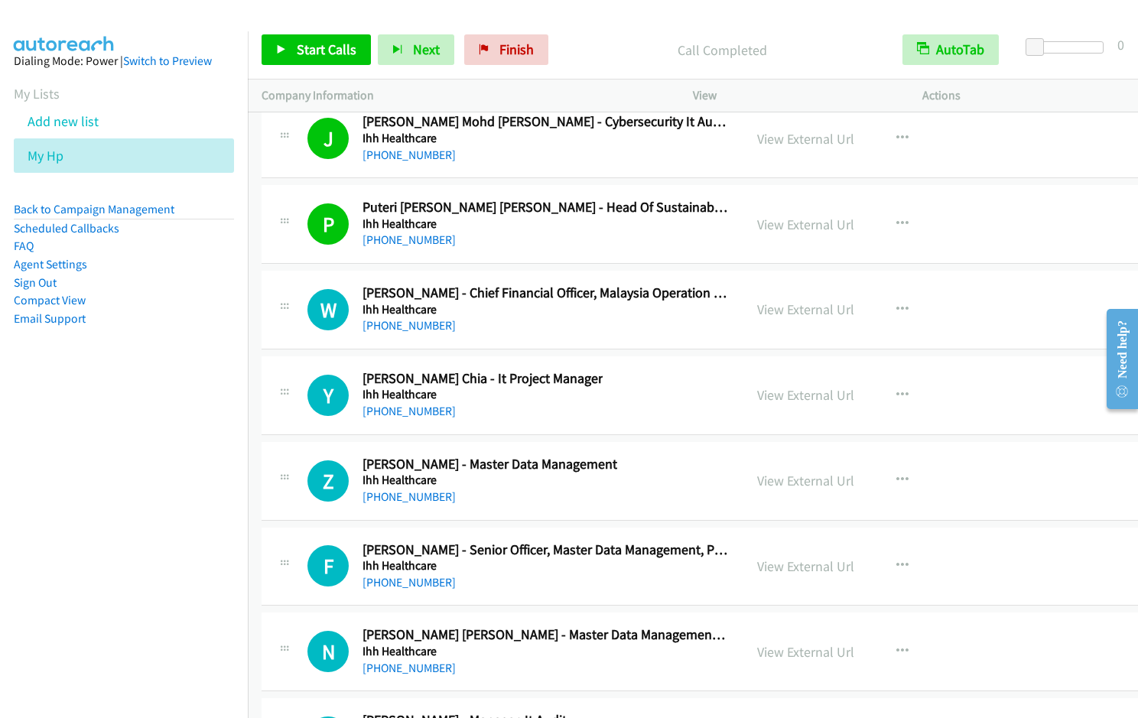
click at [162, 551] on nav "Dialing Mode: Power | Switch to Preview My Lists Add new list My Hp Back to Cam…" at bounding box center [124, 390] width 249 height 718
click at [148, 484] on nav "Dialing Mode: Power | Switch to Preview My Lists Add new list My Hp Back to Cam…" at bounding box center [124, 390] width 249 height 718
click at [292, 60] on link "Start Calls" at bounding box center [316, 49] width 109 height 31
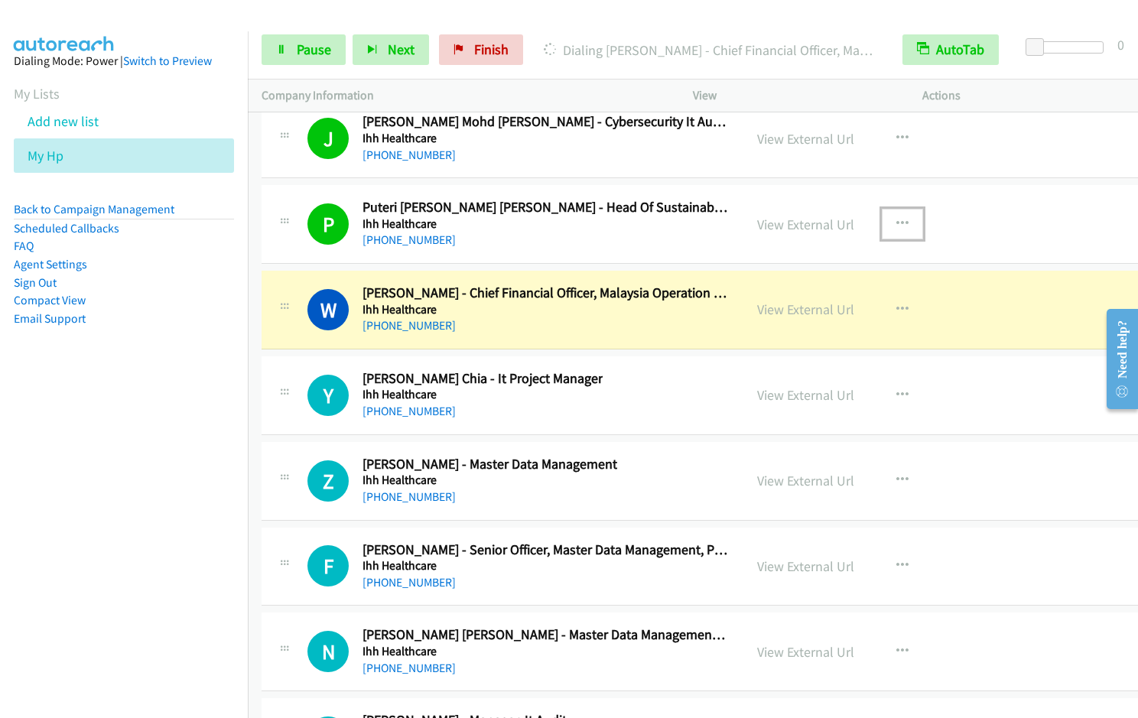
click at [896, 218] on icon "button" at bounding box center [902, 224] width 12 height 12
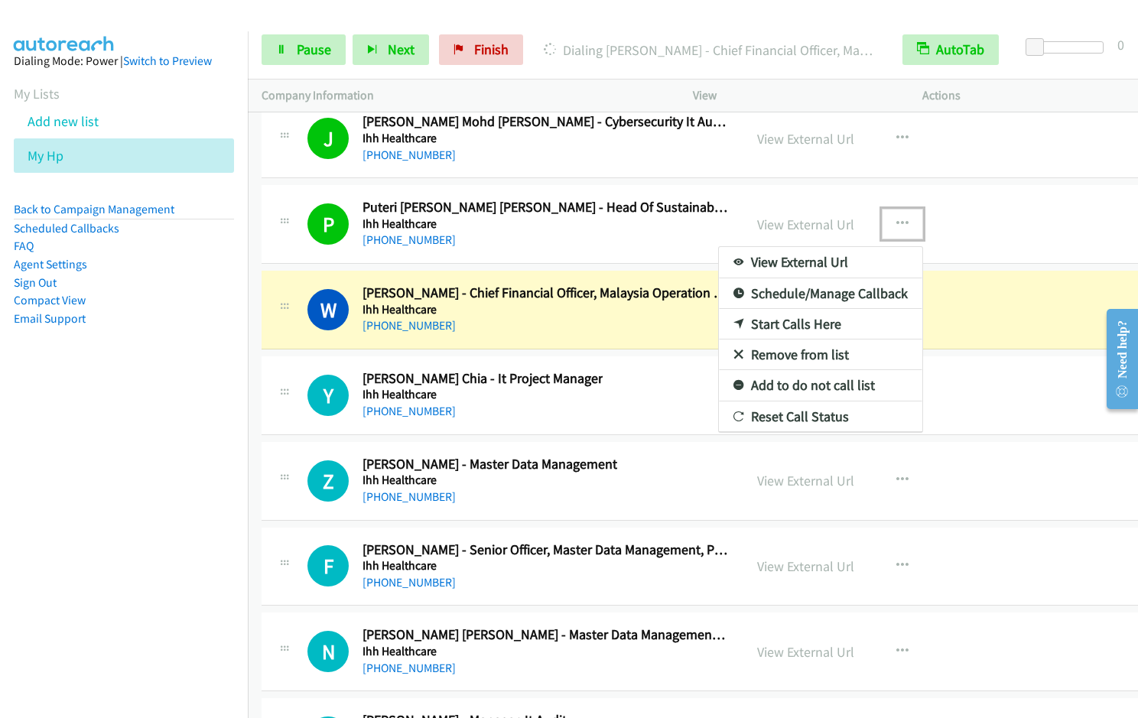
click at [760, 356] on link "Remove from list" at bounding box center [820, 355] width 203 height 31
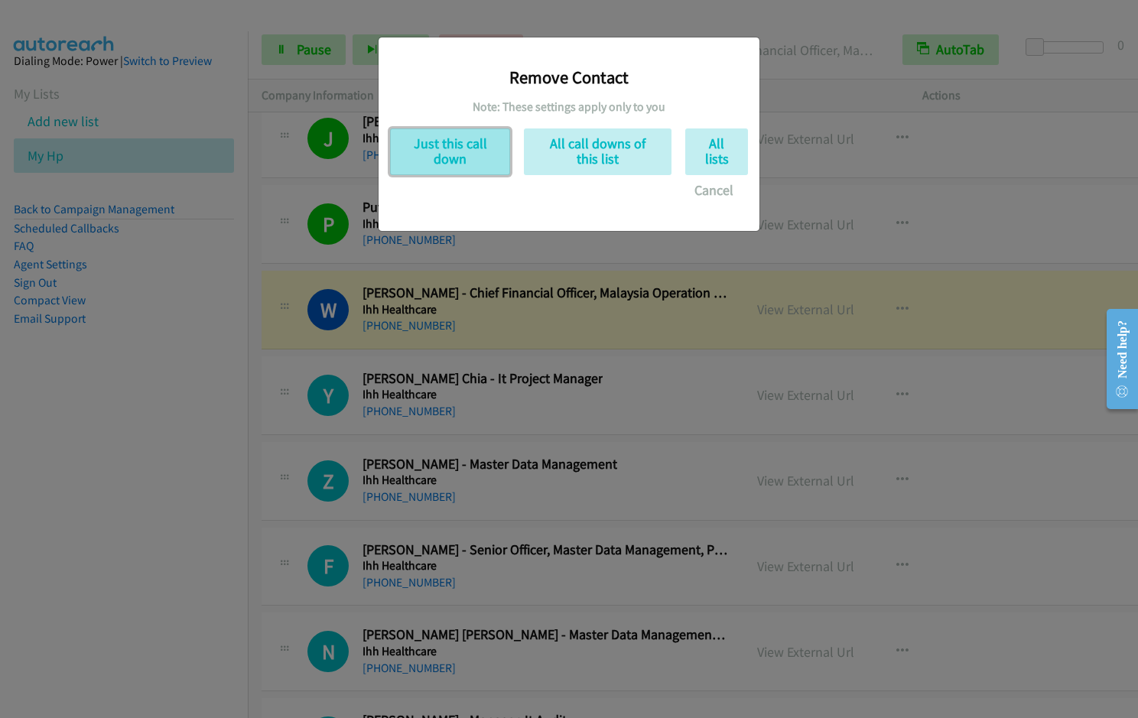
click at [460, 156] on button "Just this call down" at bounding box center [450, 151] width 120 height 47
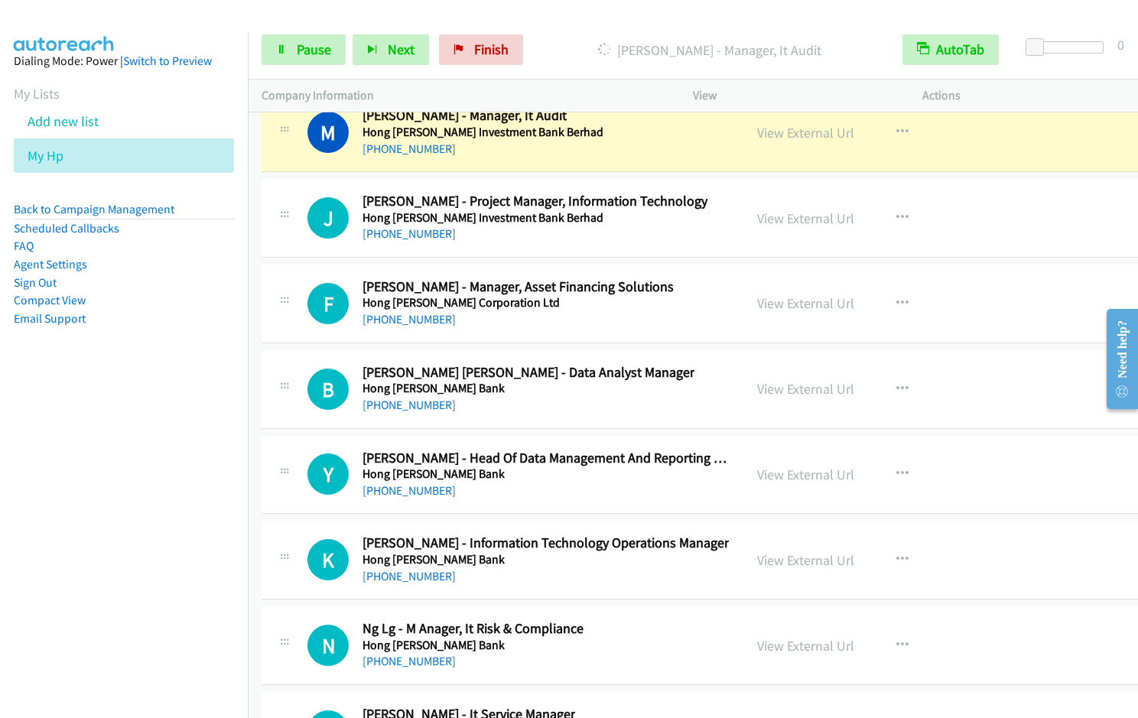
scroll to position [22824, 0]
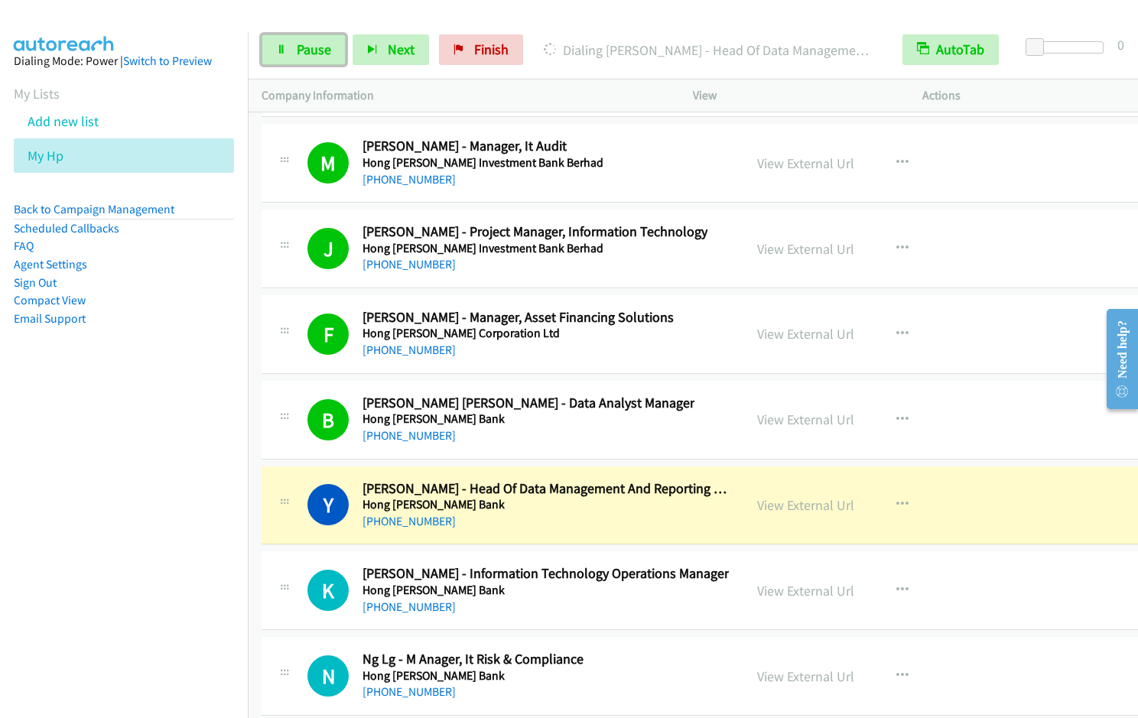
drag, startPoint x: 275, startPoint y: 54, endPoint x: 359, endPoint y: 28, distance: 88.3
click at [275, 55] on link "Pause" at bounding box center [304, 49] width 84 height 31
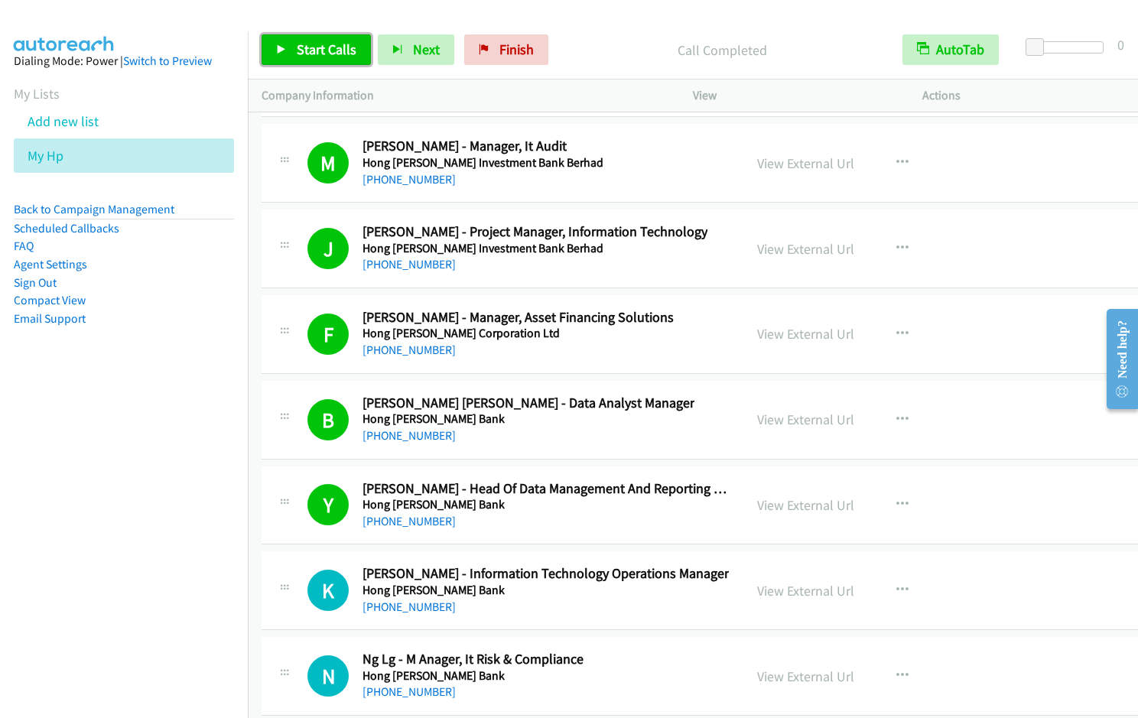
click at [327, 45] on span "Start Calls" at bounding box center [327, 50] width 60 height 18
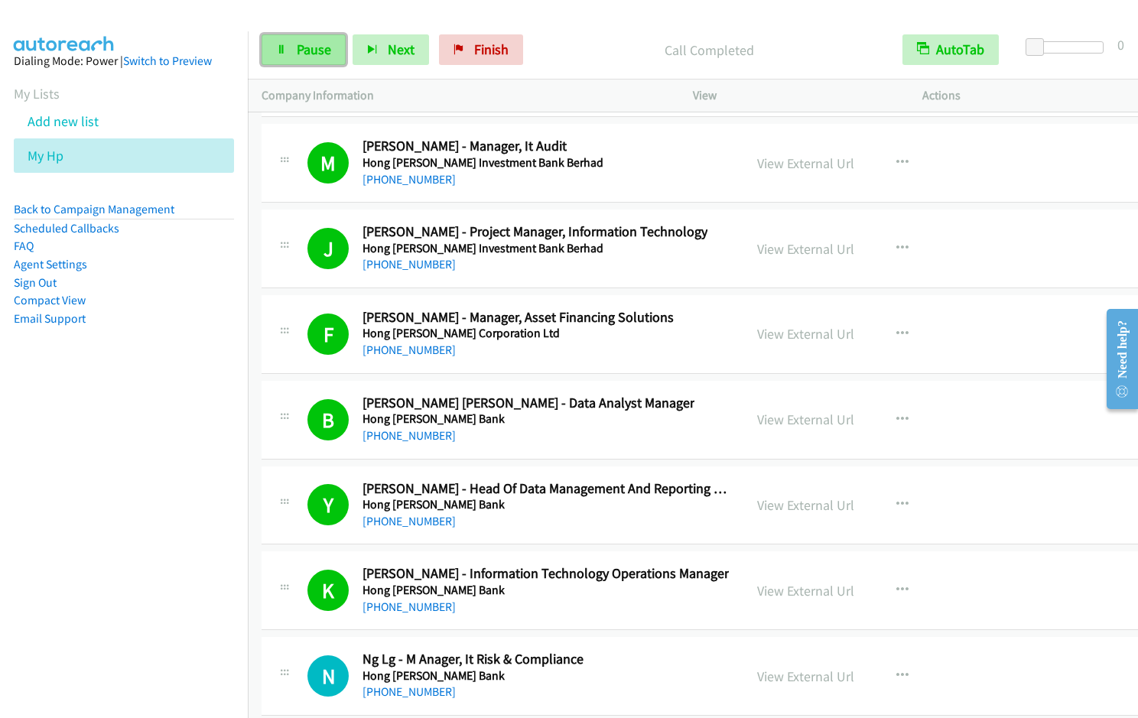
click at [290, 50] on link "Pause" at bounding box center [304, 49] width 84 height 31
click at [290, 50] on link "Start Calls" at bounding box center [316, 49] width 109 height 31
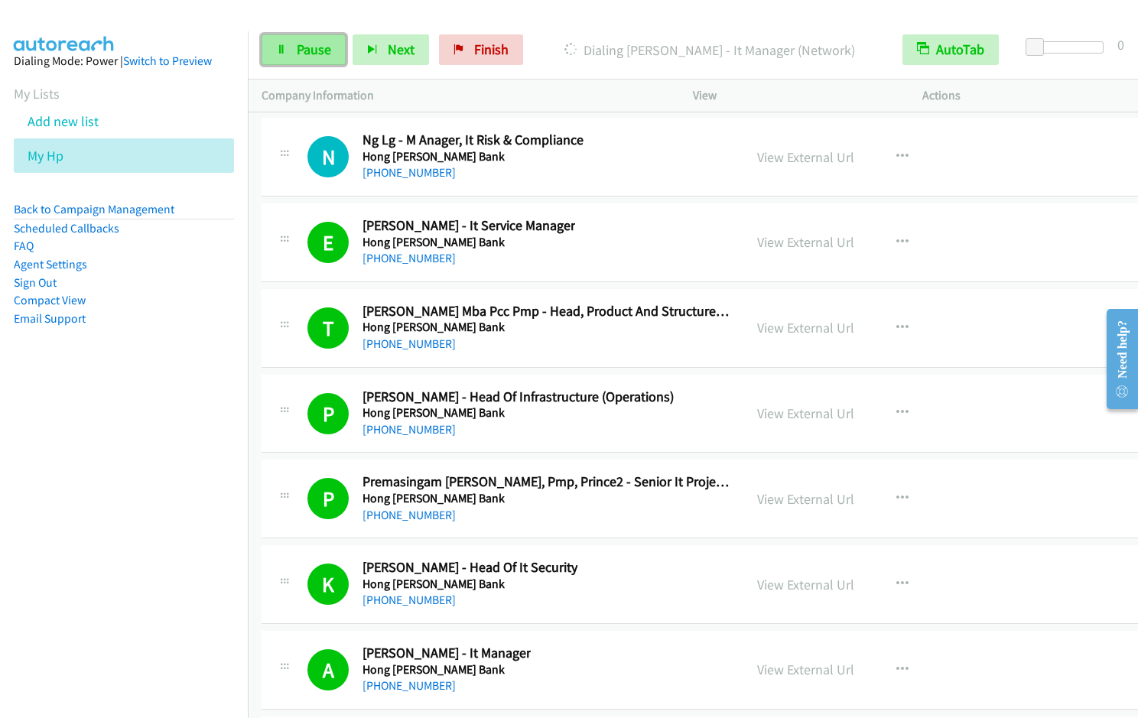
click at [316, 51] on span "Pause" at bounding box center [314, 50] width 34 height 18
click at [286, 51] on icon at bounding box center [281, 50] width 11 height 11
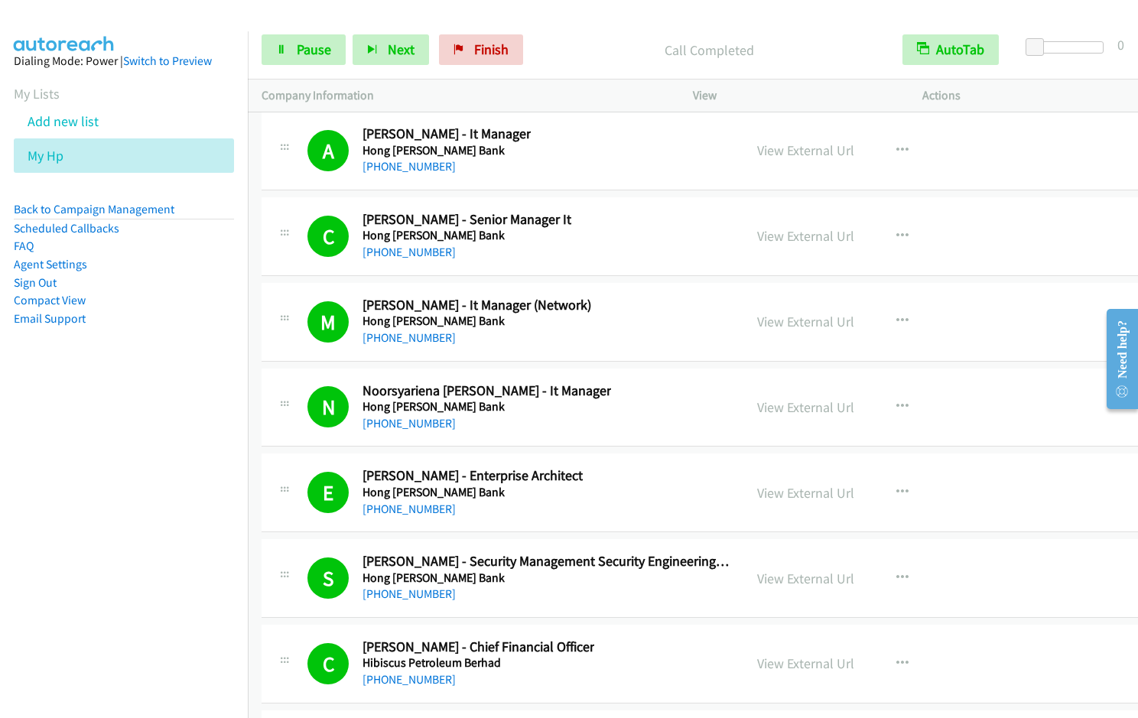
scroll to position [24382, 0]
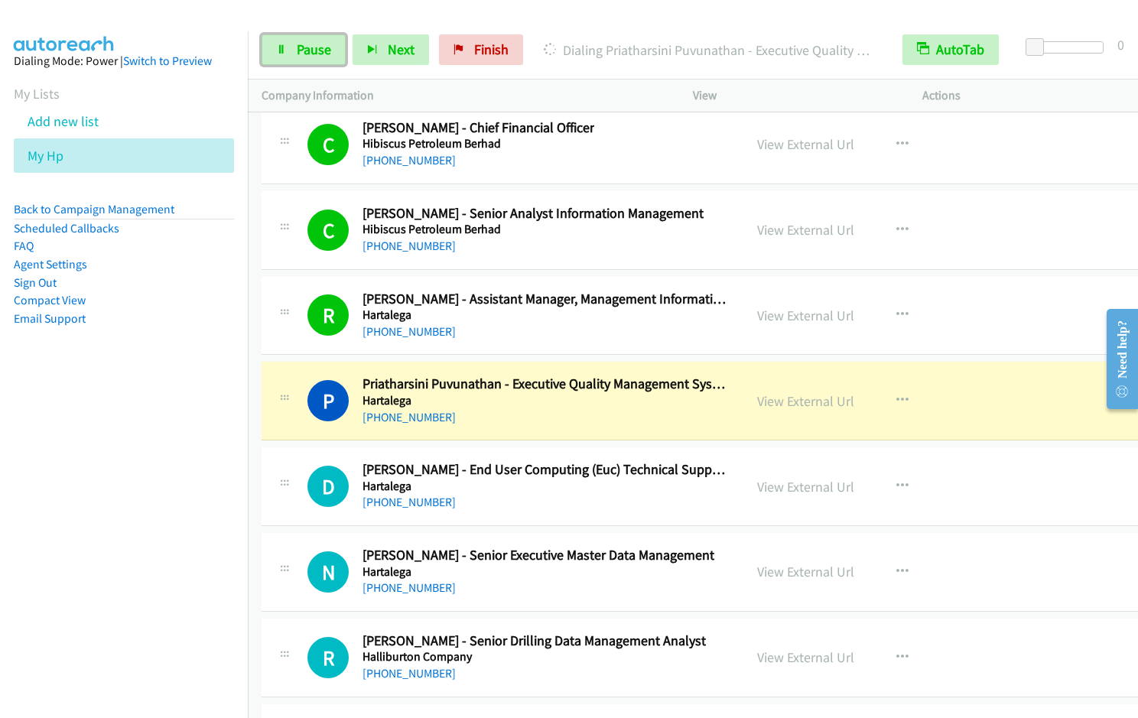
drag, startPoint x: 291, startPoint y: 52, endPoint x: 603, endPoint y: 27, distance: 313.1
click at [292, 52] on link "Pause" at bounding box center [304, 49] width 84 height 31
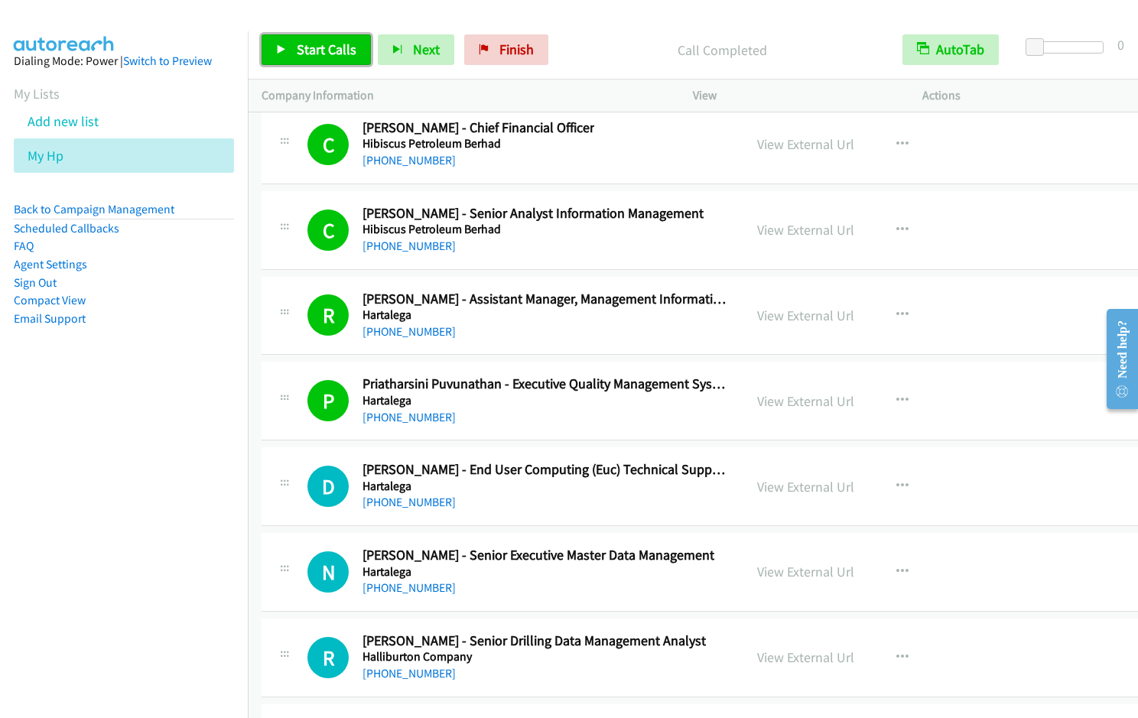
click at [315, 60] on link "Start Calls" at bounding box center [316, 49] width 109 height 31
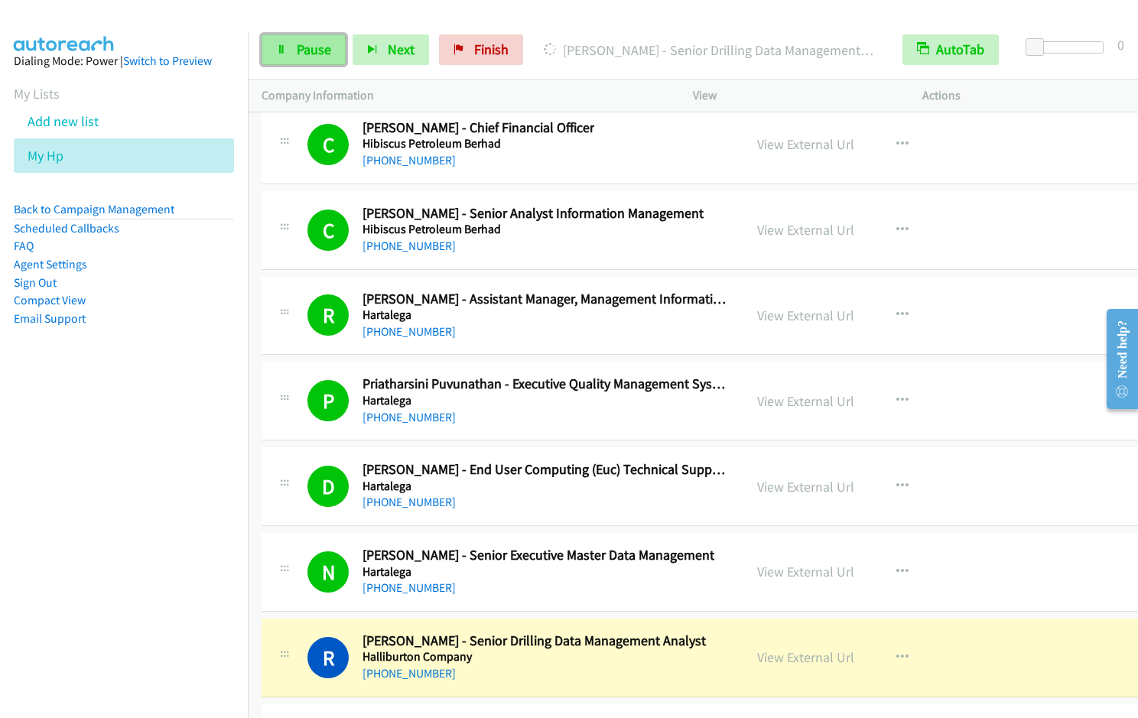
click at [305, 45] on span "Pause" at bounding box center [314, 50] width 34 height 18
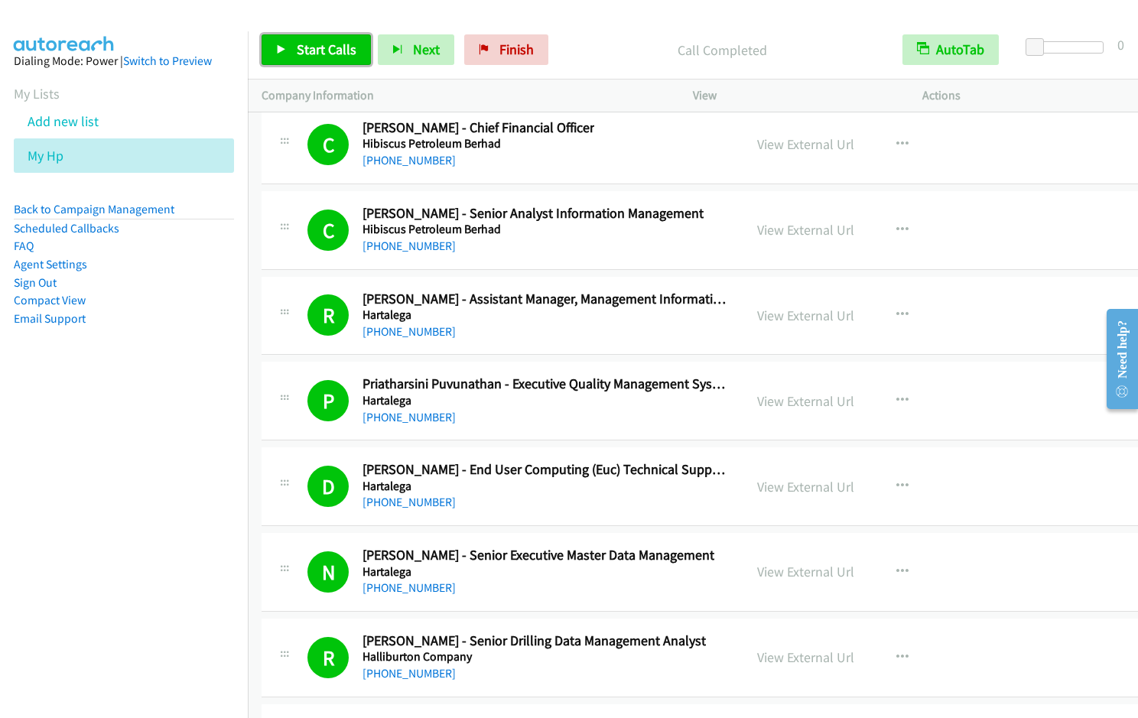
click at [303, 55] on span "Start Calls" at bounding box center [327, 50] width 60 height 18
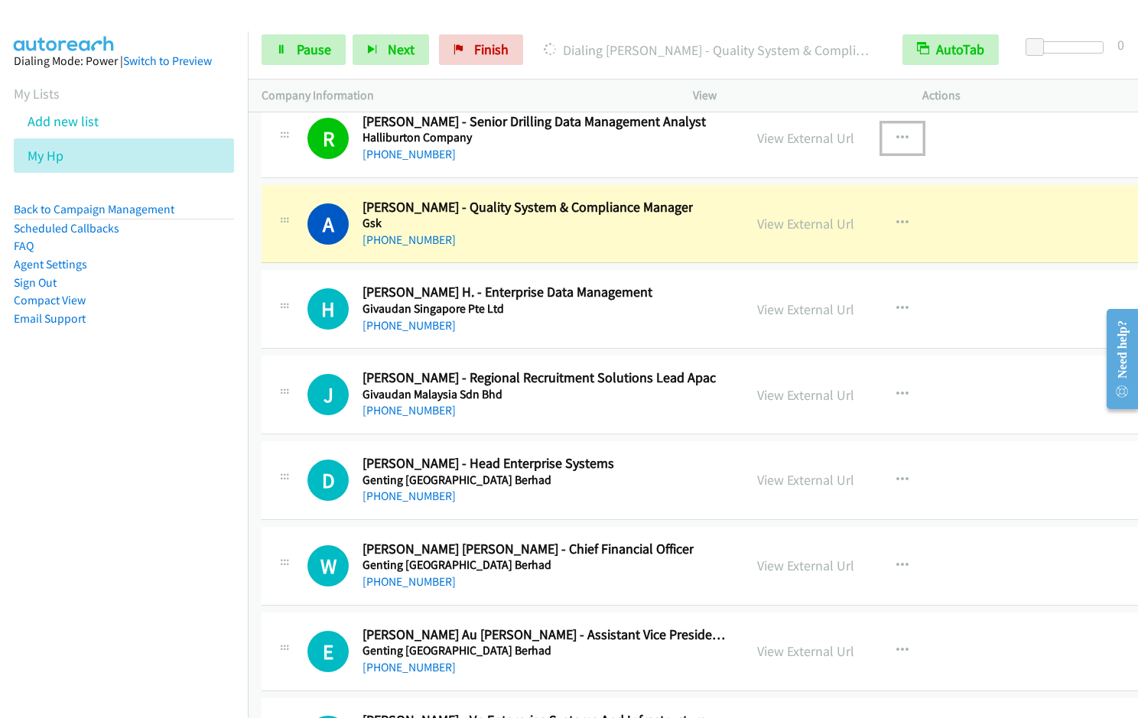
click at [896, 139] on icon "button" at bounding box center [902, 138] width 12 height 12
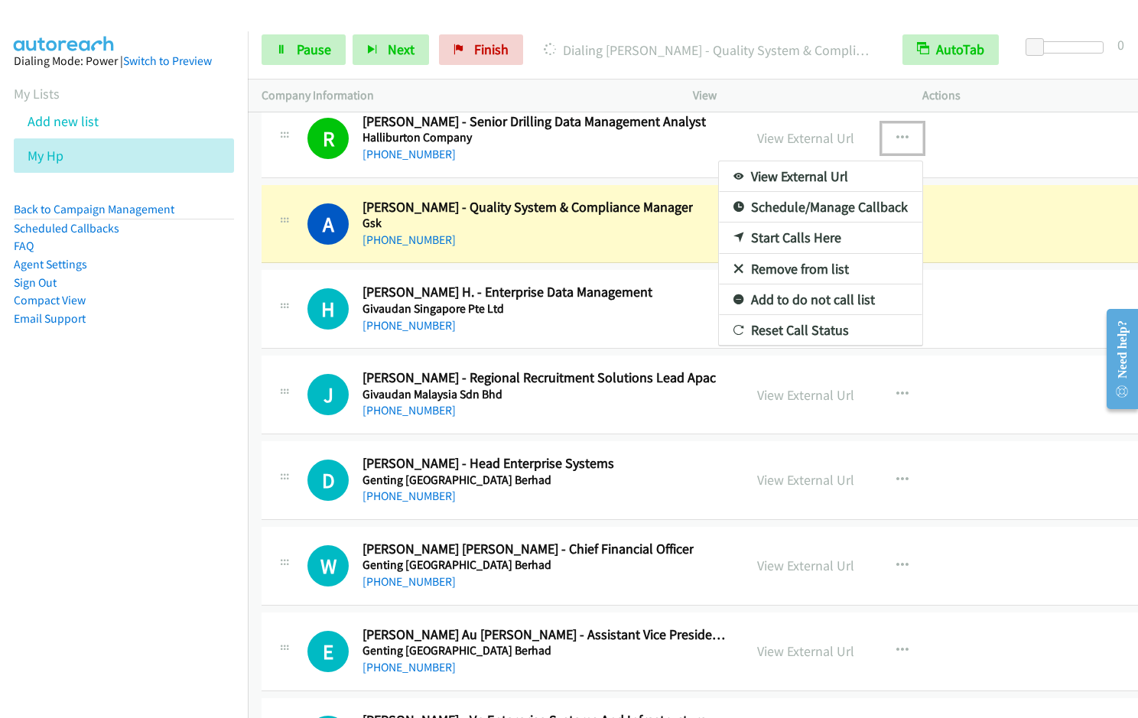
click at [776, 265] on link "Remove from list" at bounding box center [820, 269] width 203 height 31
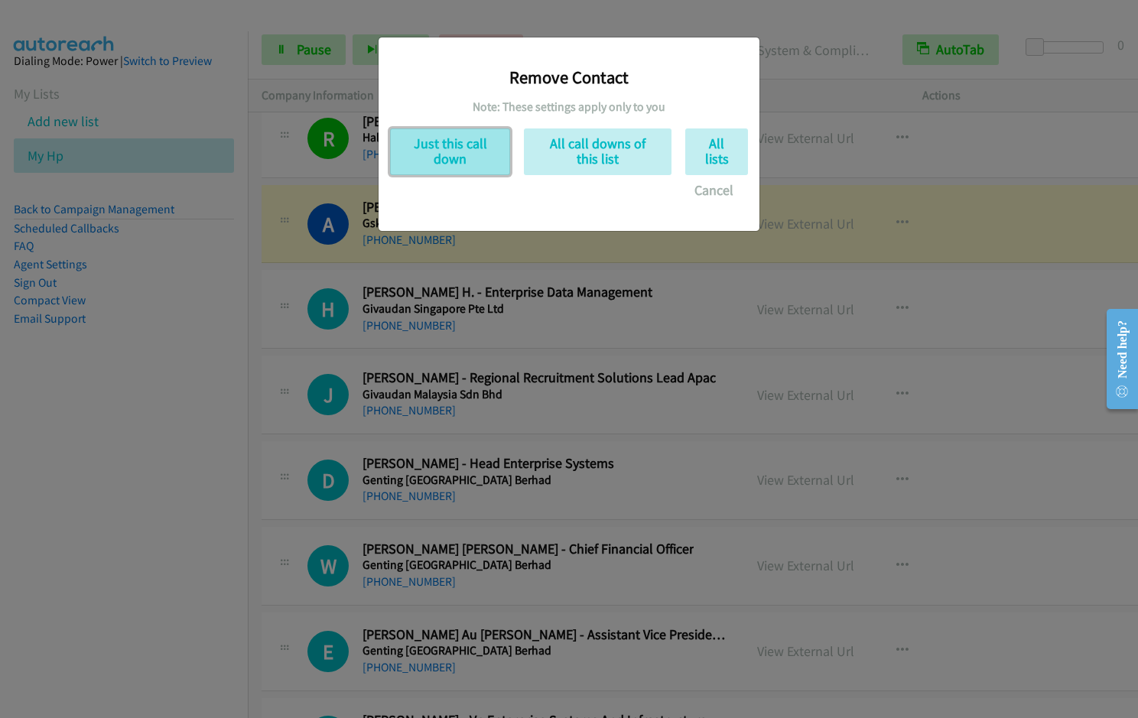
click at [448, 146] on button "Just this call down" at bounding box center [450, 151] width 120 height 47
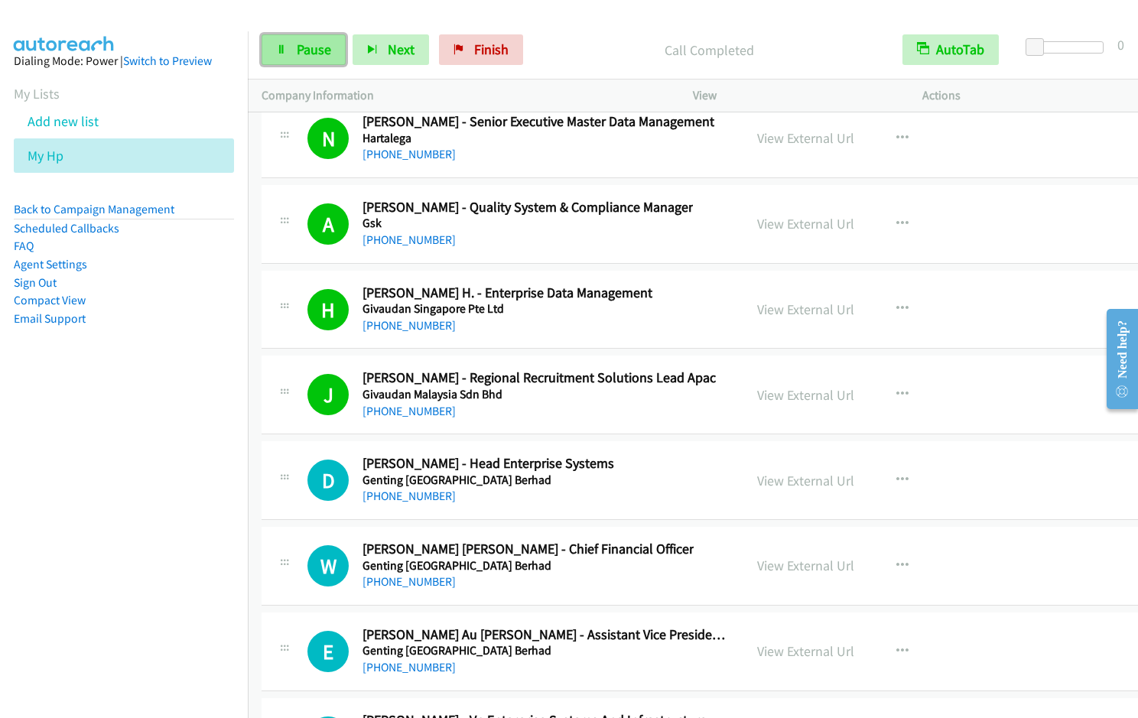
click at [301, 63] on link "Pause" at bounding box center [304, 49] width 84 height 31
click at [299, 57] on span "Start Calls" at bounding box center [327, 50] width 60 height 18
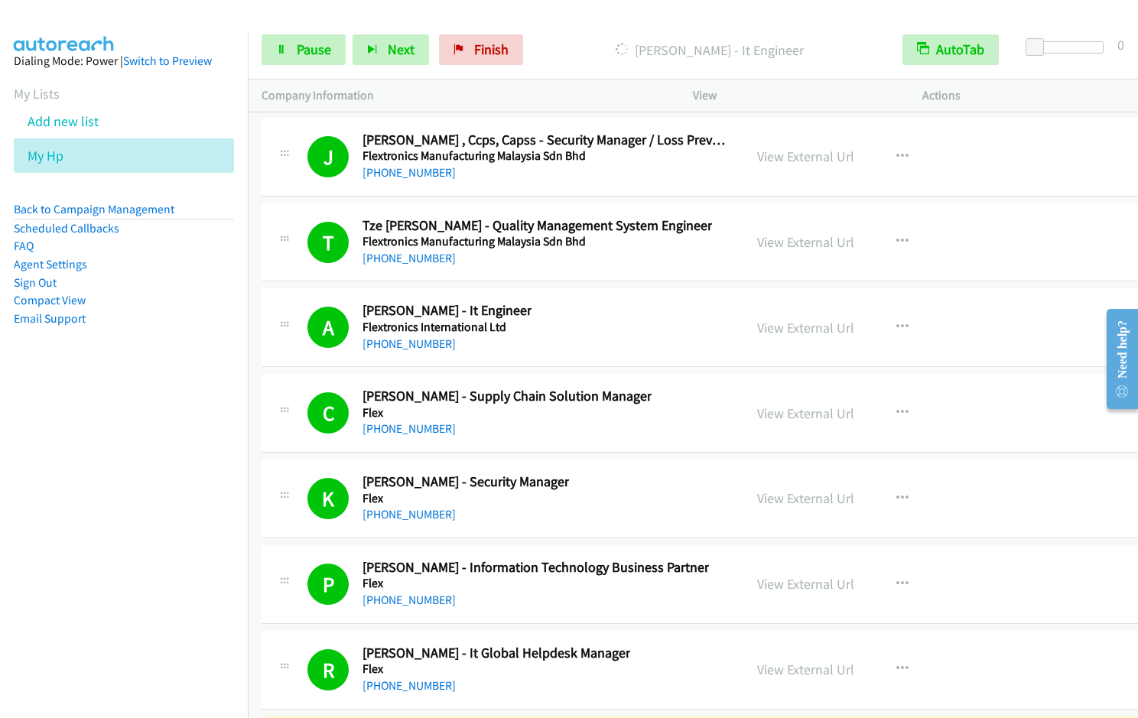
scroll to position [26770, 0]
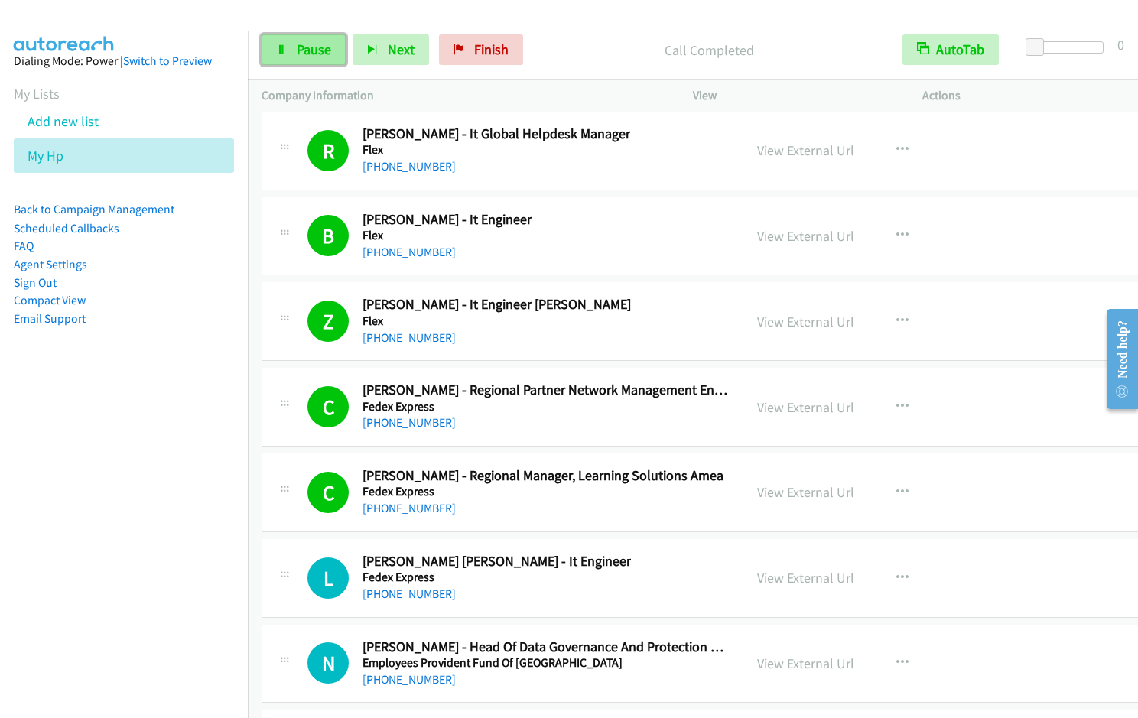
click at [301, 37] on link "Pause" at bounding box center [304, 49] width 84 height 31
click at [302, 44] on span "Start Calls" at bounding box center [327, 50] width 60 height 18
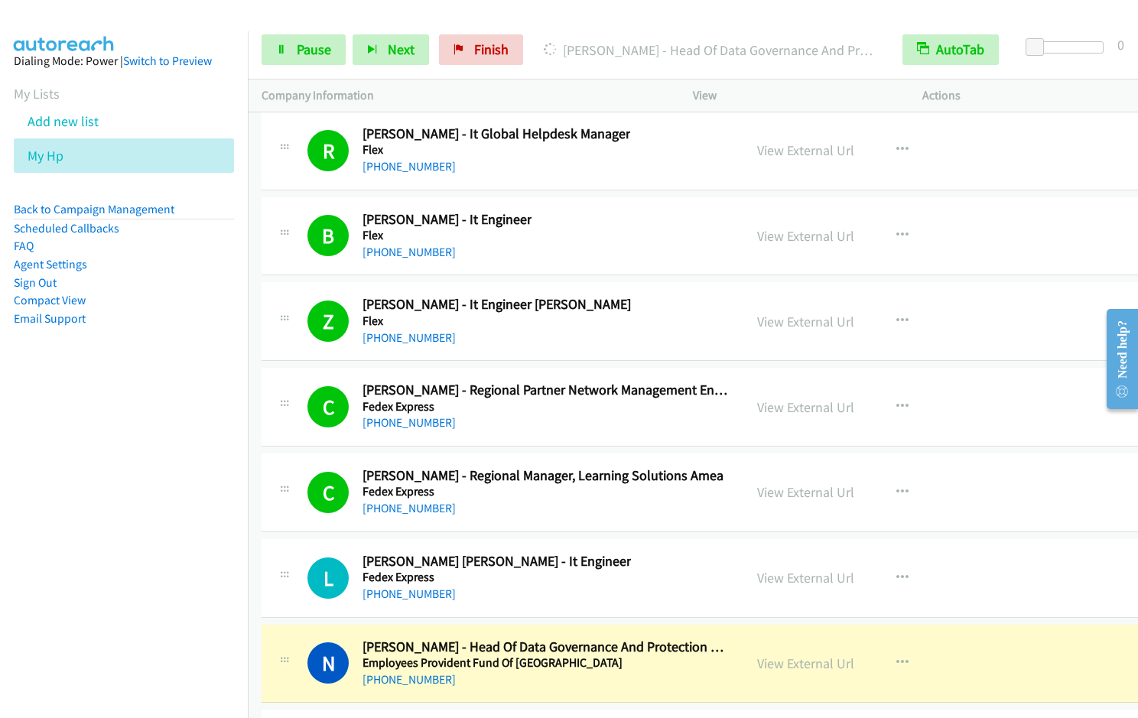
scroll to position [27290, 0]
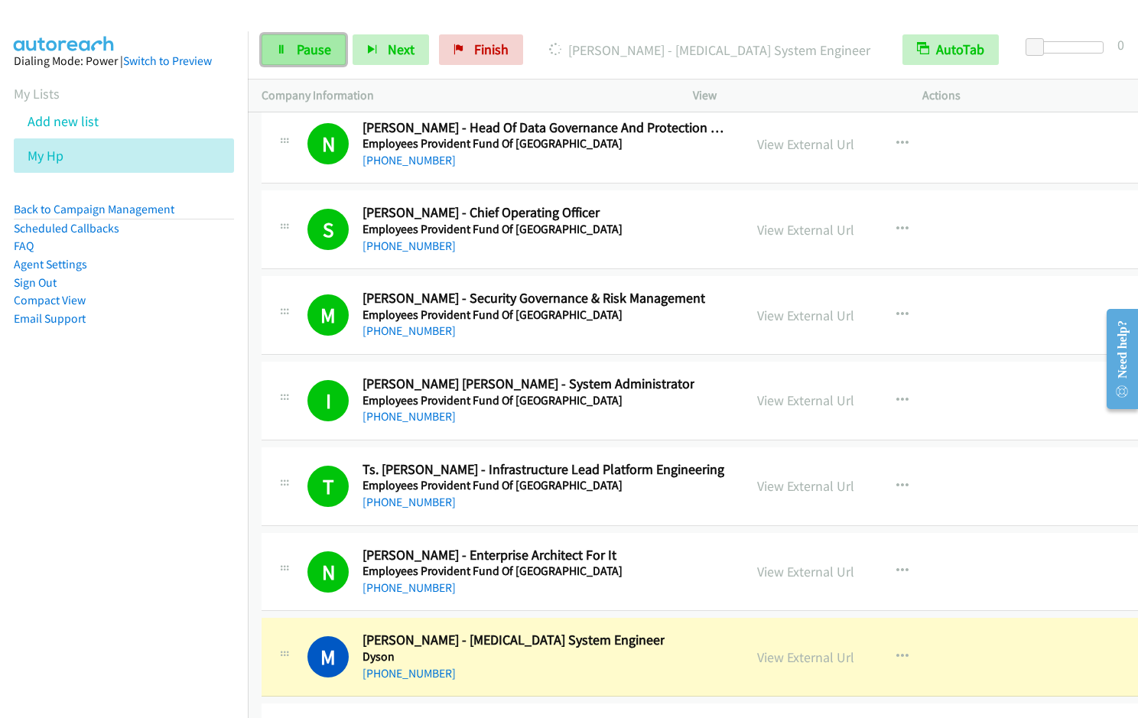
click at [289, 46] on link "Pause" at bounding box center [304, 49] width 84 height 31
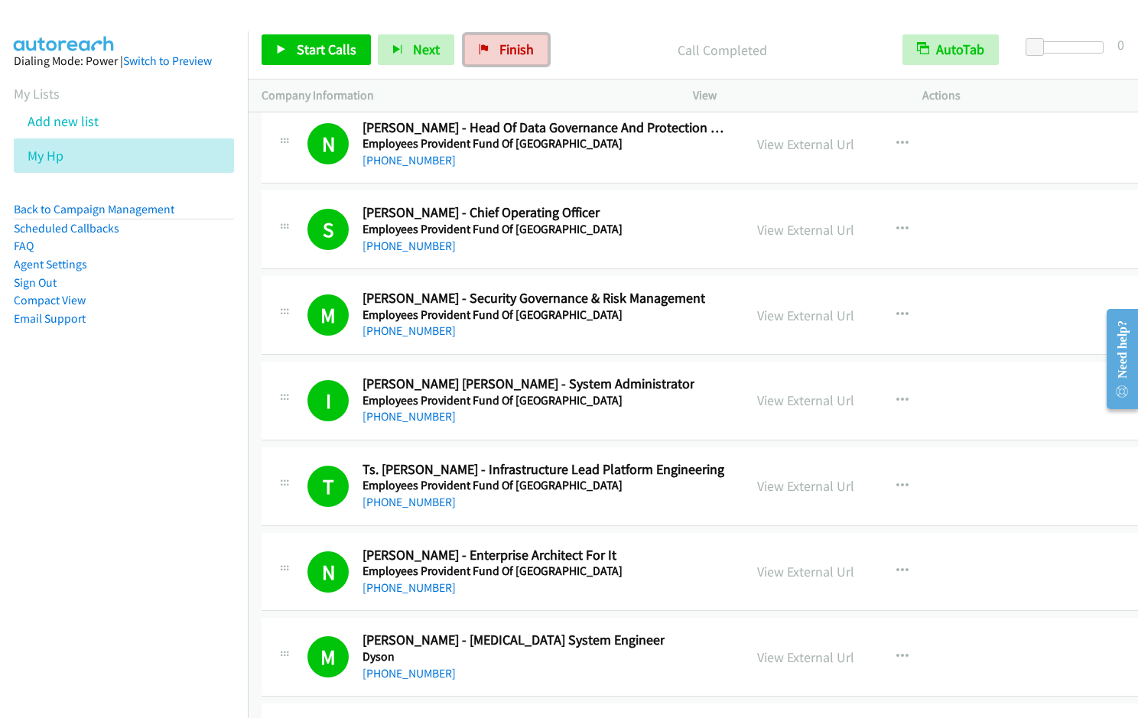
drag, startPoint x: 504, startPoint y: 44, endPoint x: 639, endPoint y: 72, distance: 137.4
click at [504, 44] on span "Finish" at bounding box center [516, 50] width 34 height 18
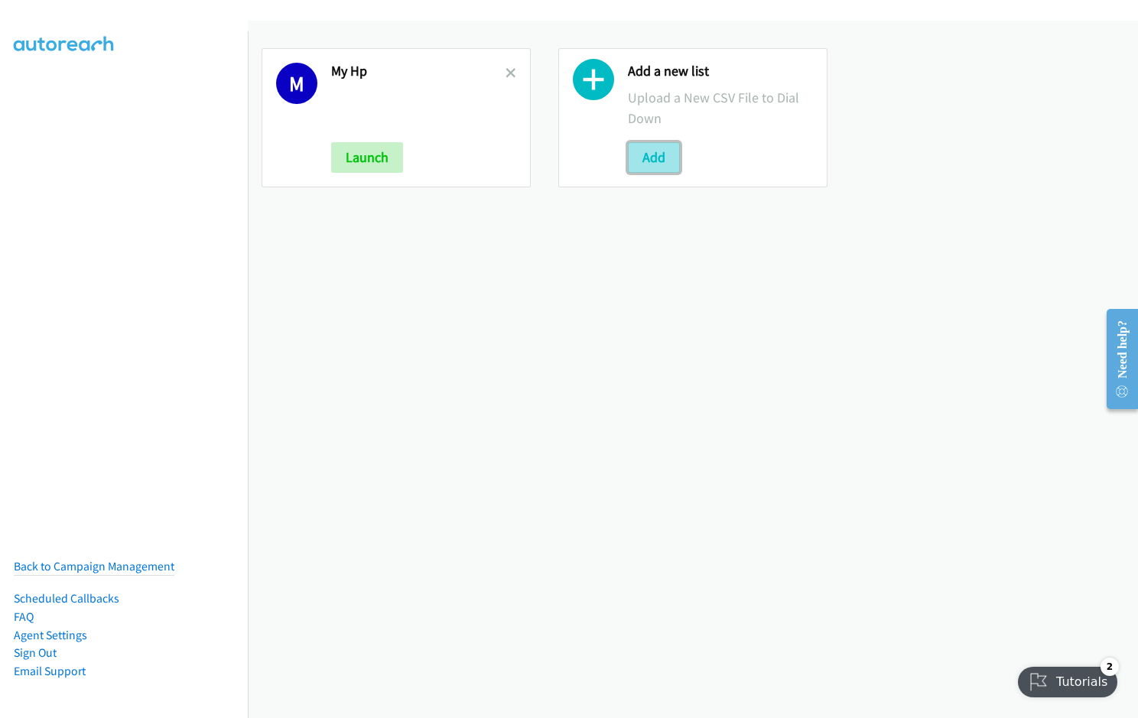
click at [659, 148] on button "Add" at bounding box center [654, 157] width 52 height 31
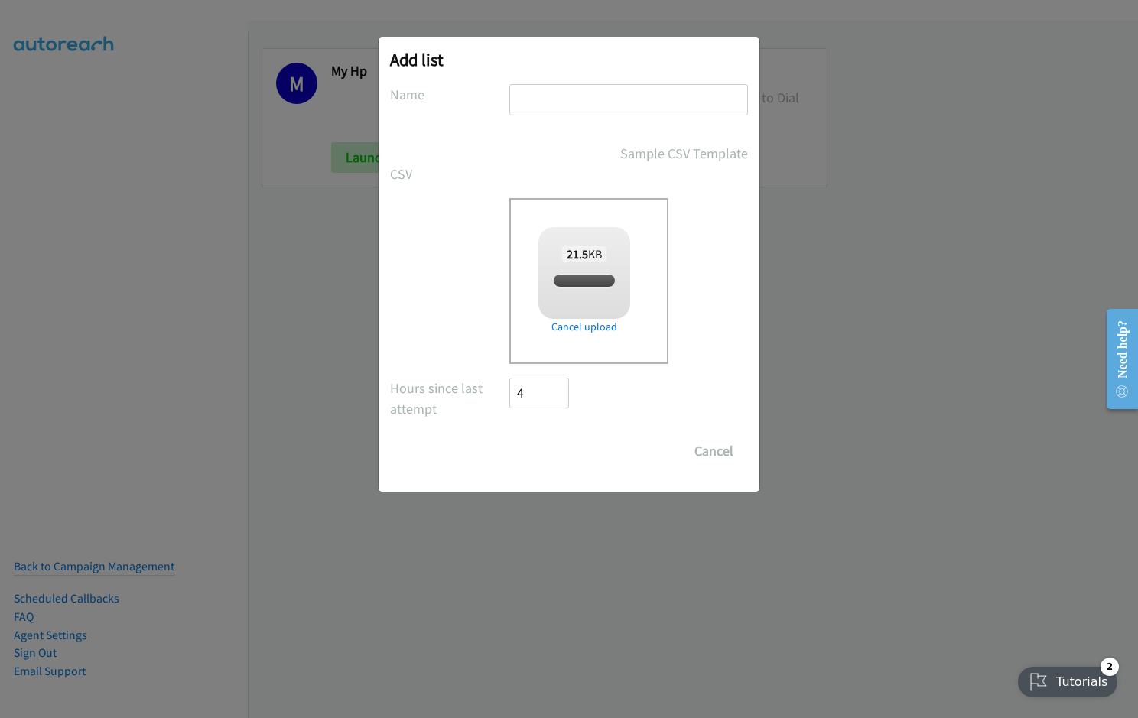
checkbox input "true"
click at [546, 96] on input "text" at bounding box center [628, 99] width 239 height 31
type input "Redhat"
click at [509, 436] on input "Save List" at bounding box center [549, 451] width 80 height 31
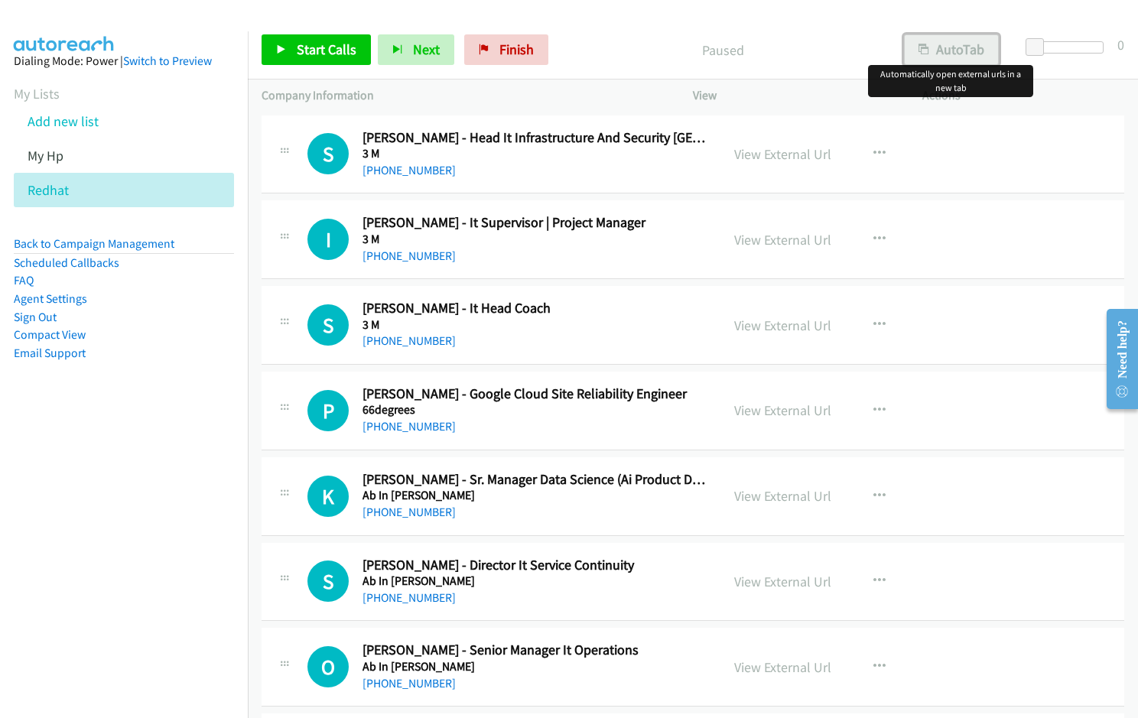
click at [957, 48] on button "AutoTab" at bounding box center [951, 49] width 95 height 31
click at [756, 154] on link "View External Url" at bounding box center [782, 154] width 97 height 18
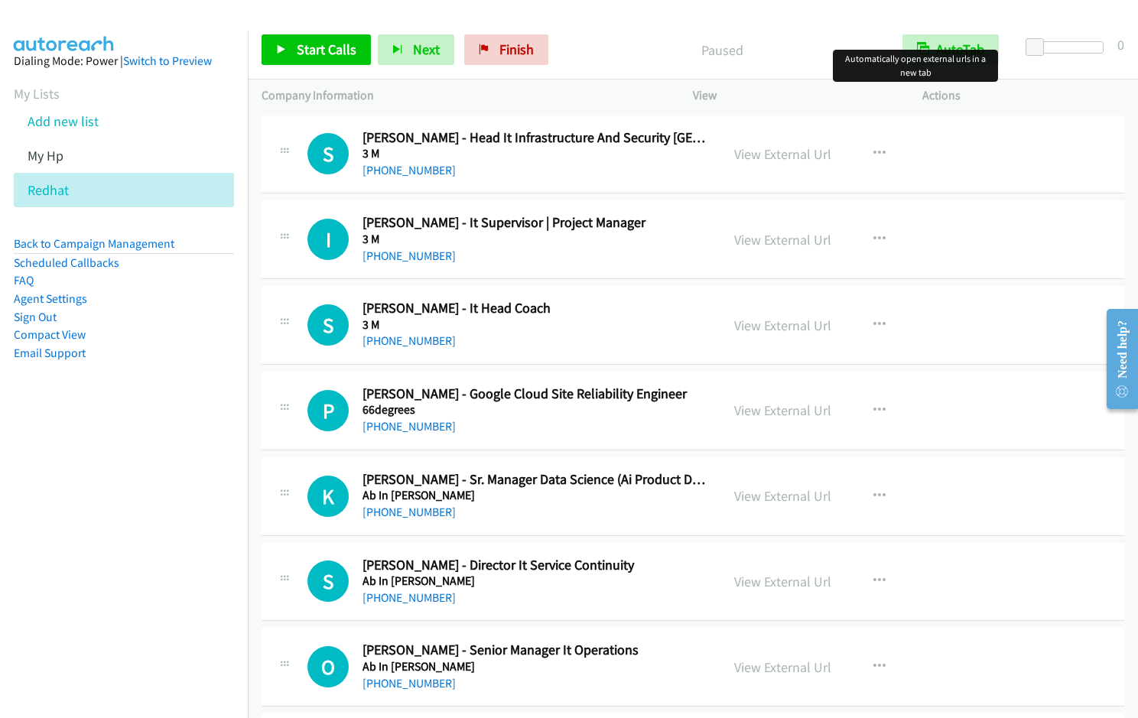
click at [612, 36] on div "Paused" at bounding box center [721, 49] width 333 height 31
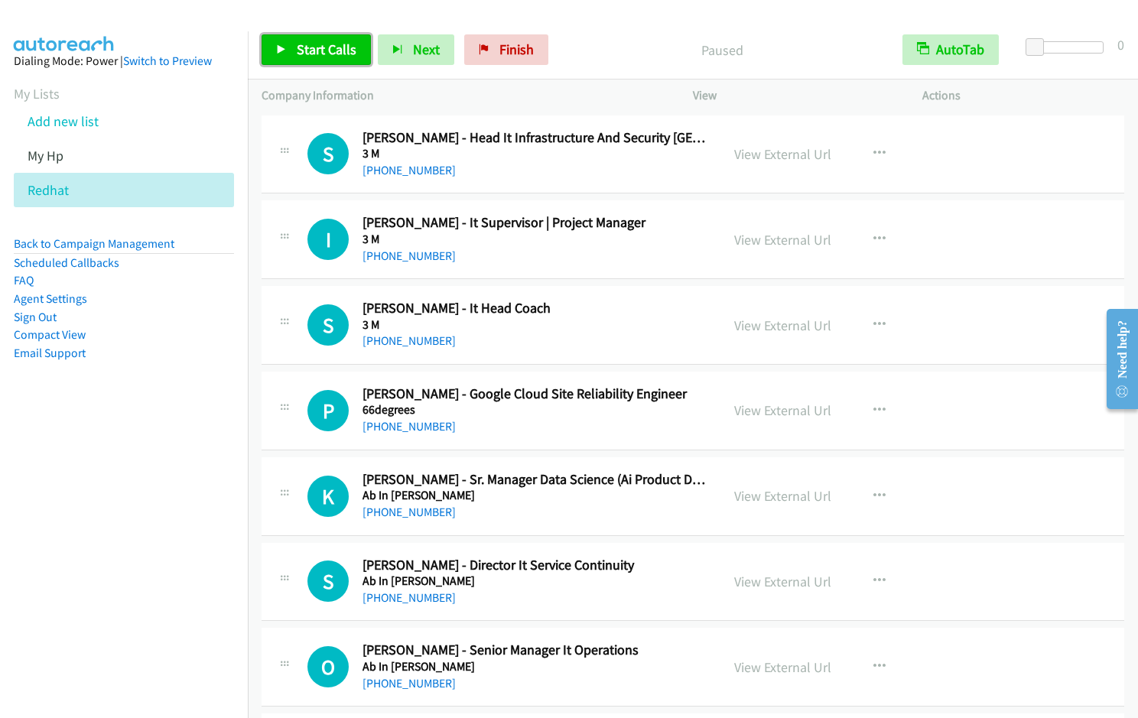
click at [315, 59] on link "Start Calls" at bounding box center [316, 49] width 109 height 31
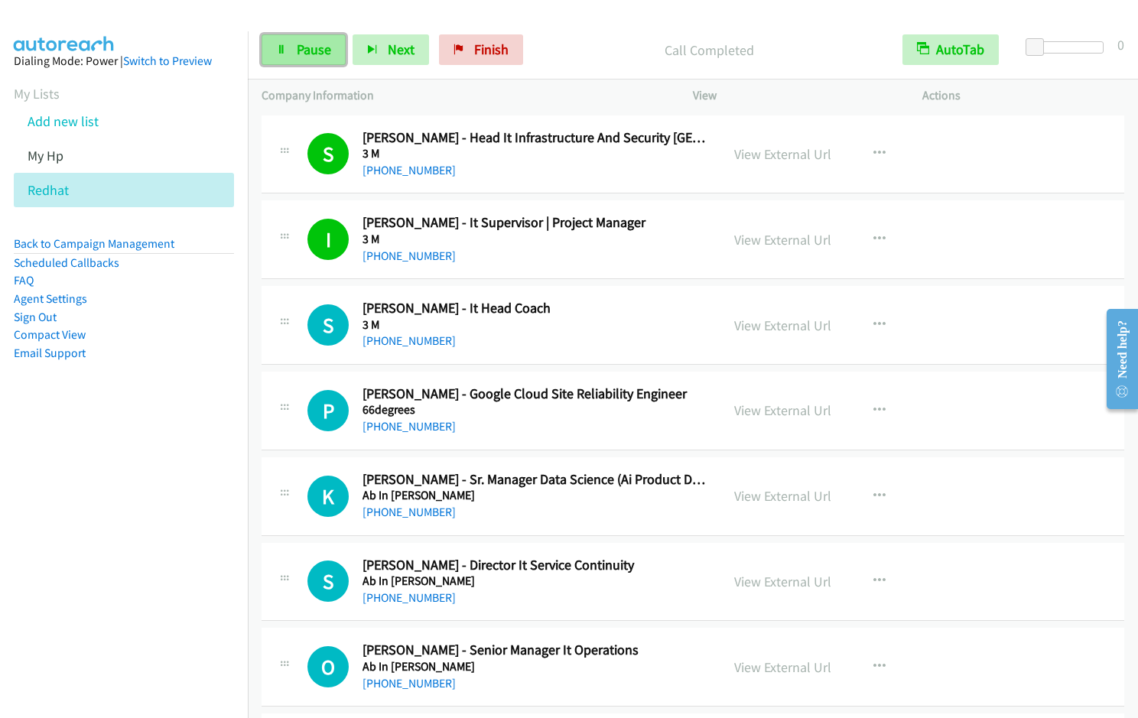
click at [297, 54] on span "Pause" at bounding box center [314, 50] width 34 height 18
click at [297, 54] on span "Start Calls" at bounding box center [327, 50] width 60 height 18
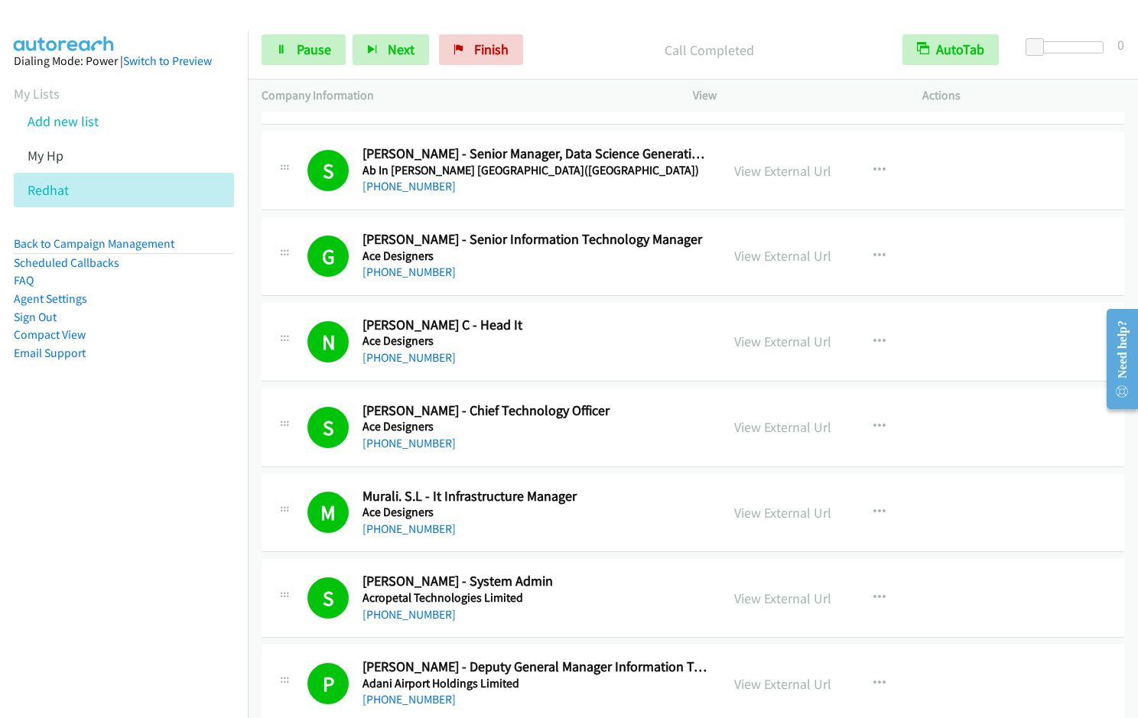
scroll to position [1530, 0]
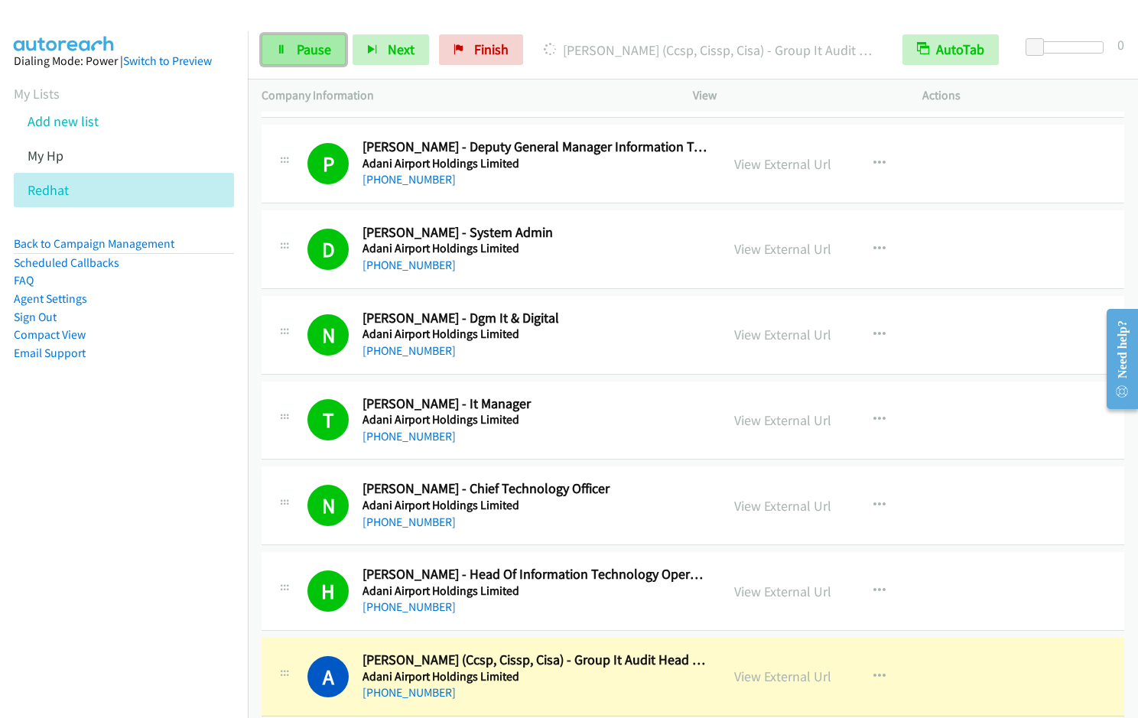
click at [324, 55] on span "Pause" at bounding box center [314, 50] width 34 height 18
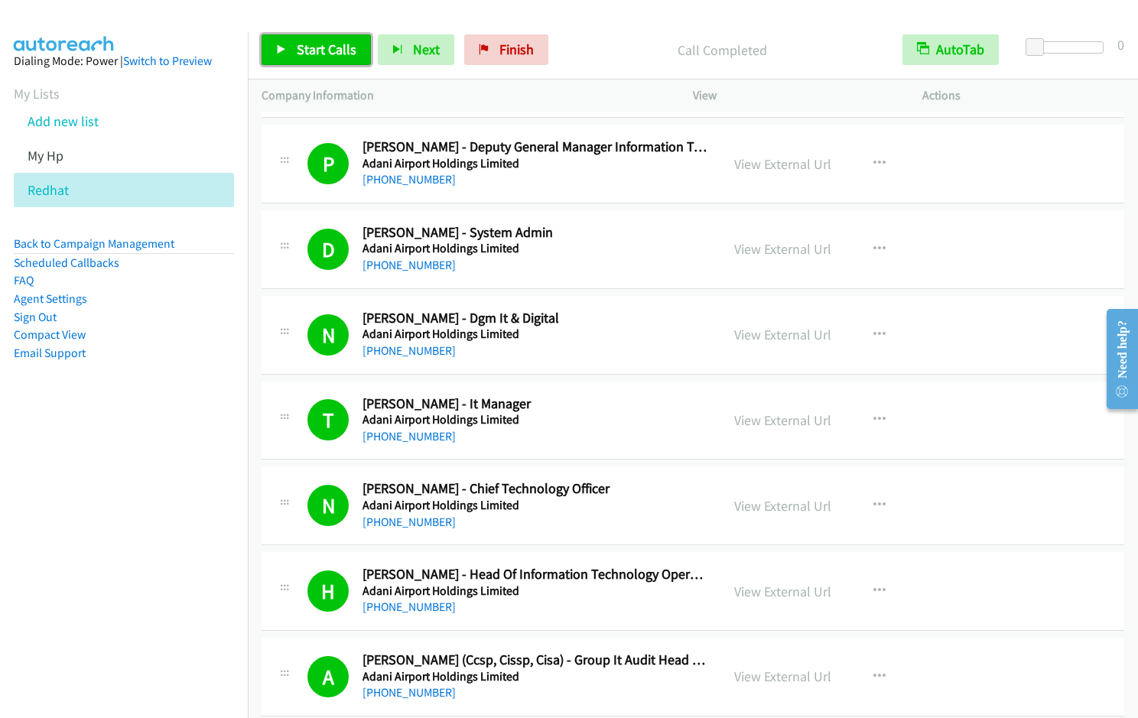
click at [340, 58] on link "Start Calls" at bounding box center [316, 49] width 109 height 31
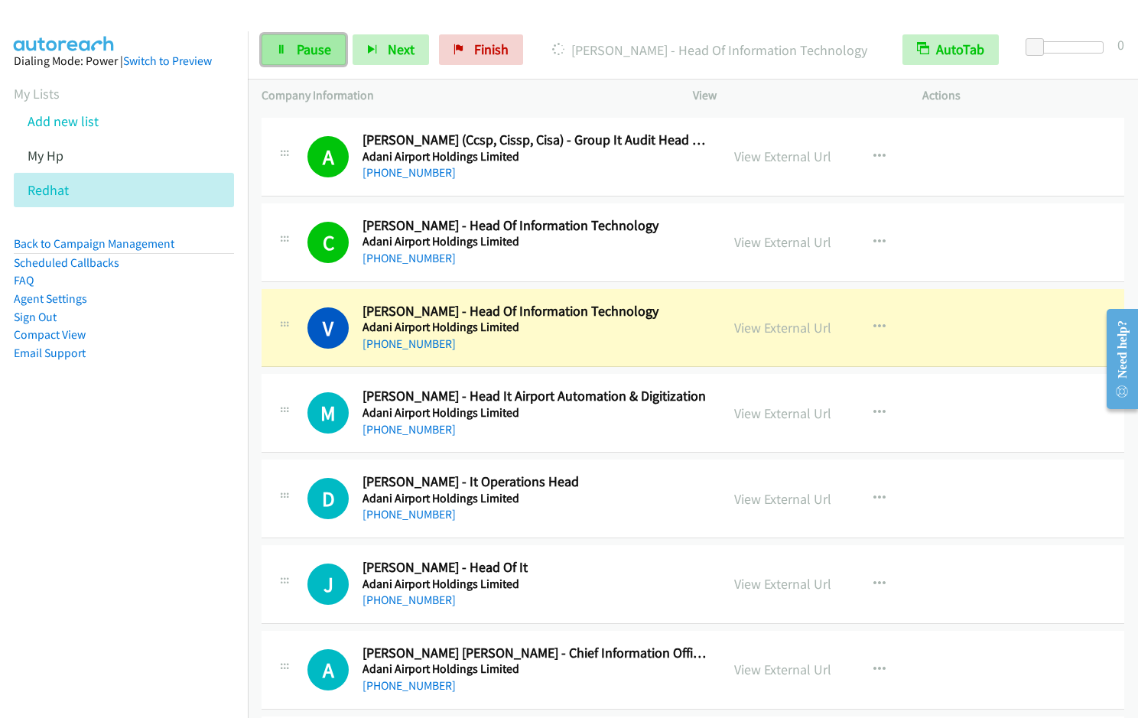
click at [315, 43] on span "Pause" at bounding box center [314, 50] width 34 height 18
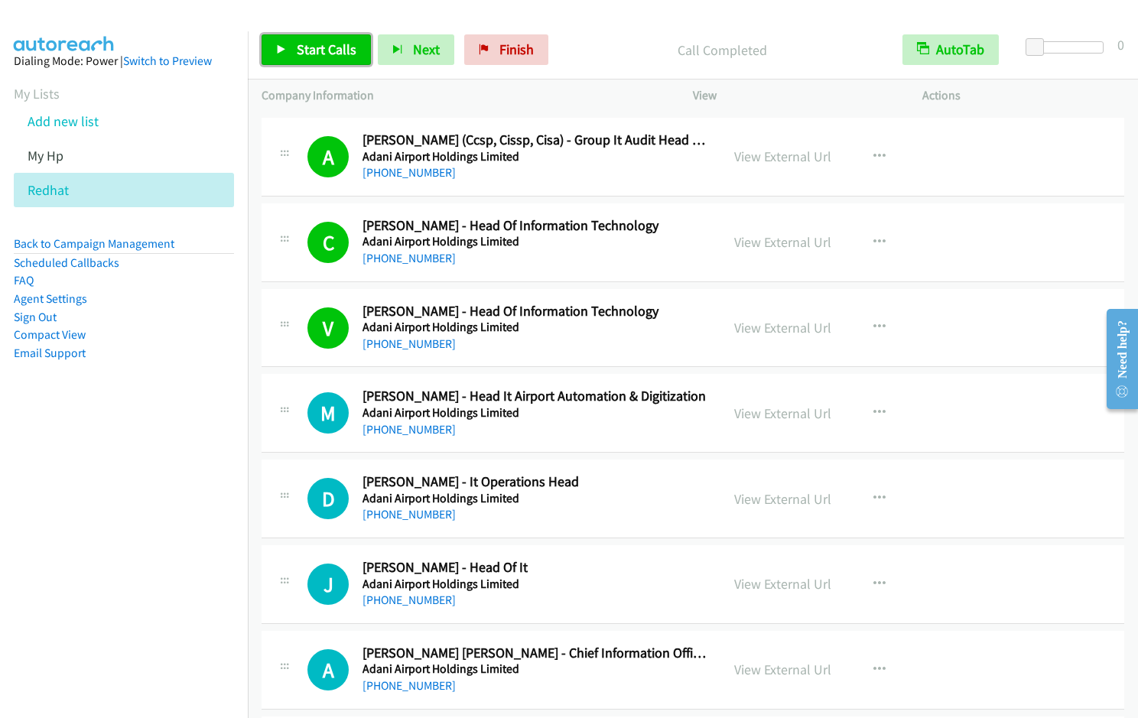
drag, startPoint x: 314, startPoint y: 50, endPoint x: 373, endPoint y: 50, distance: 59.7
click at [314, 50] on span "Start Calls" at bounding box center [327, 50] width 60 height 18
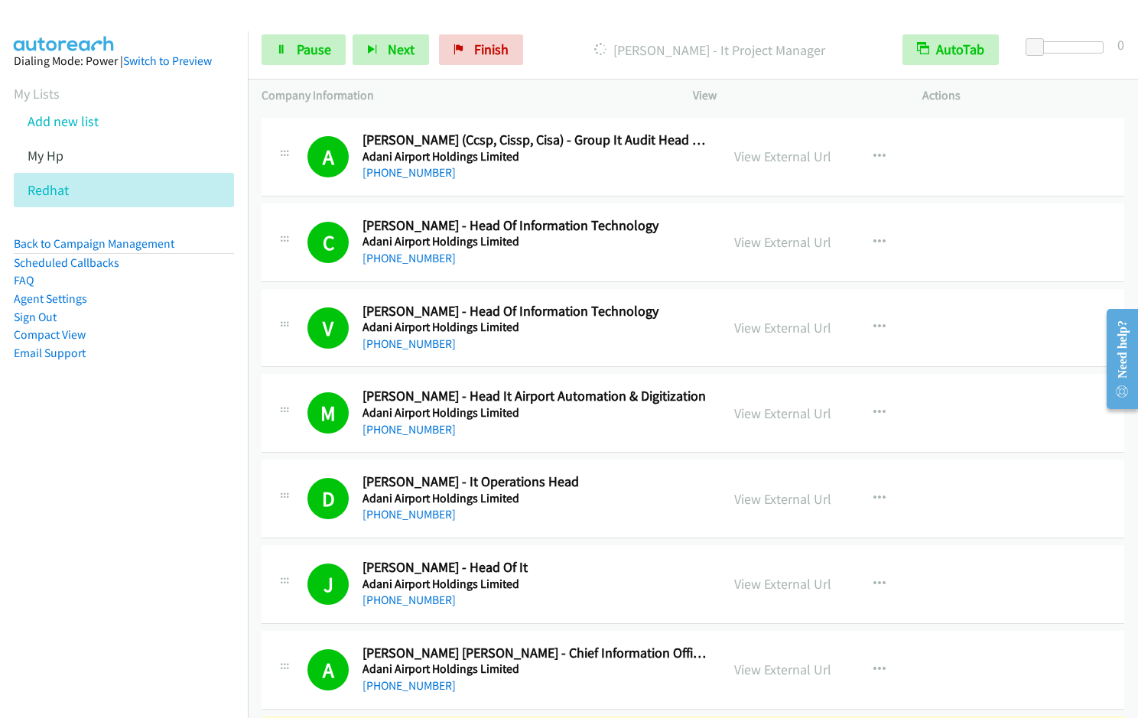
scroll to position [2570, 0]
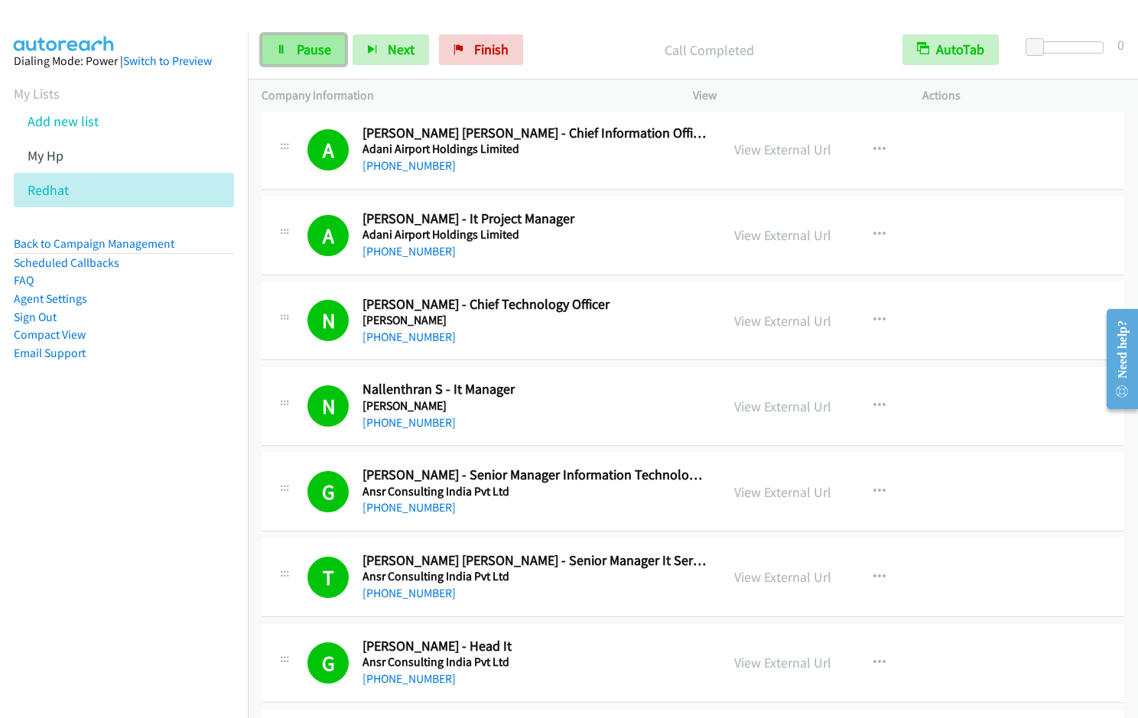
click at [301, 57] on span "Pause" at bounding box center [314, 50] width 34 height 18
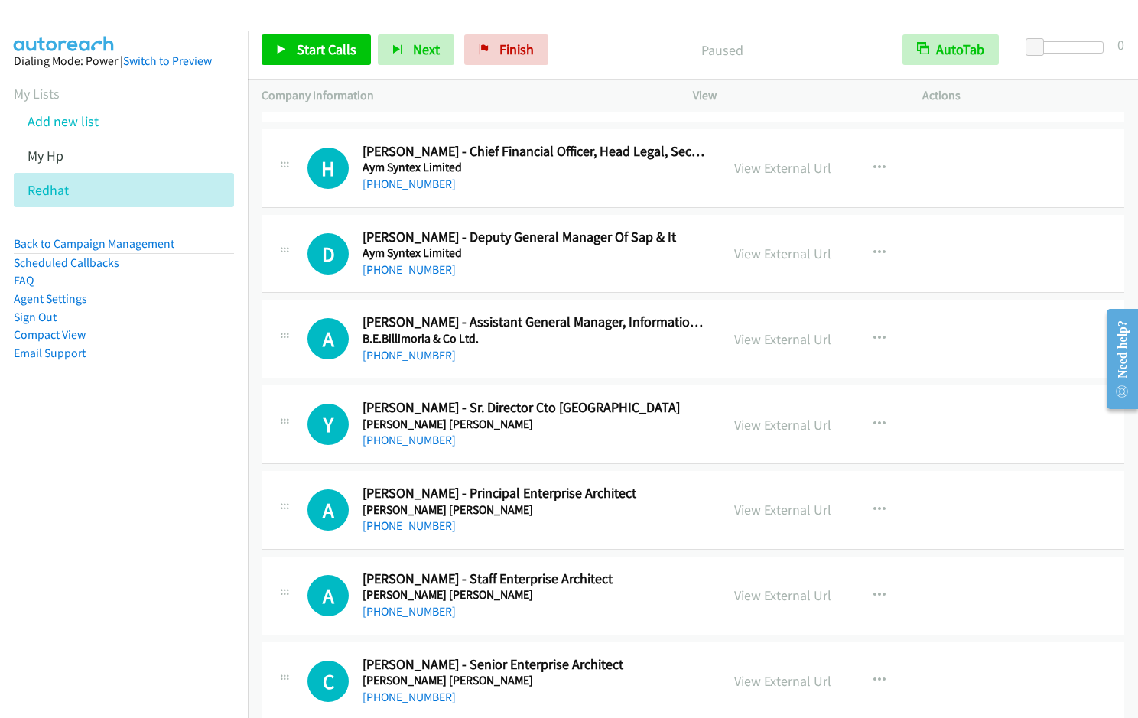
scroll to position [3451, 0]
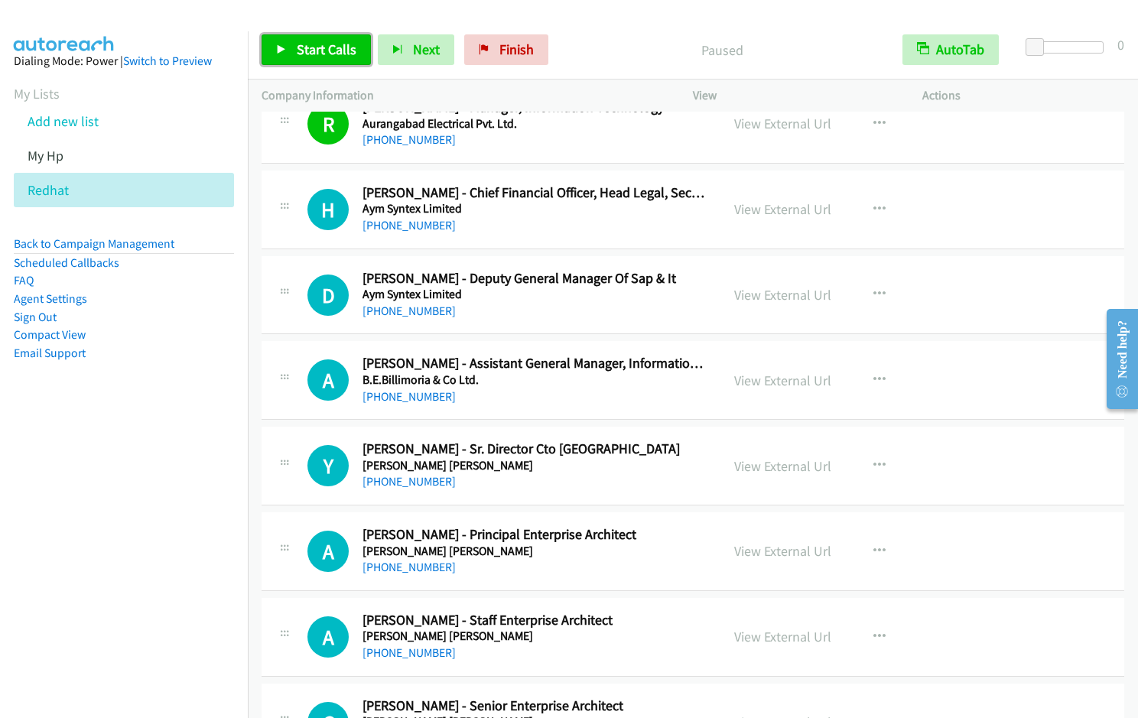
click at [289, 51] on link "Start Calls" at bounding box center [316, 49] width 109 height 31
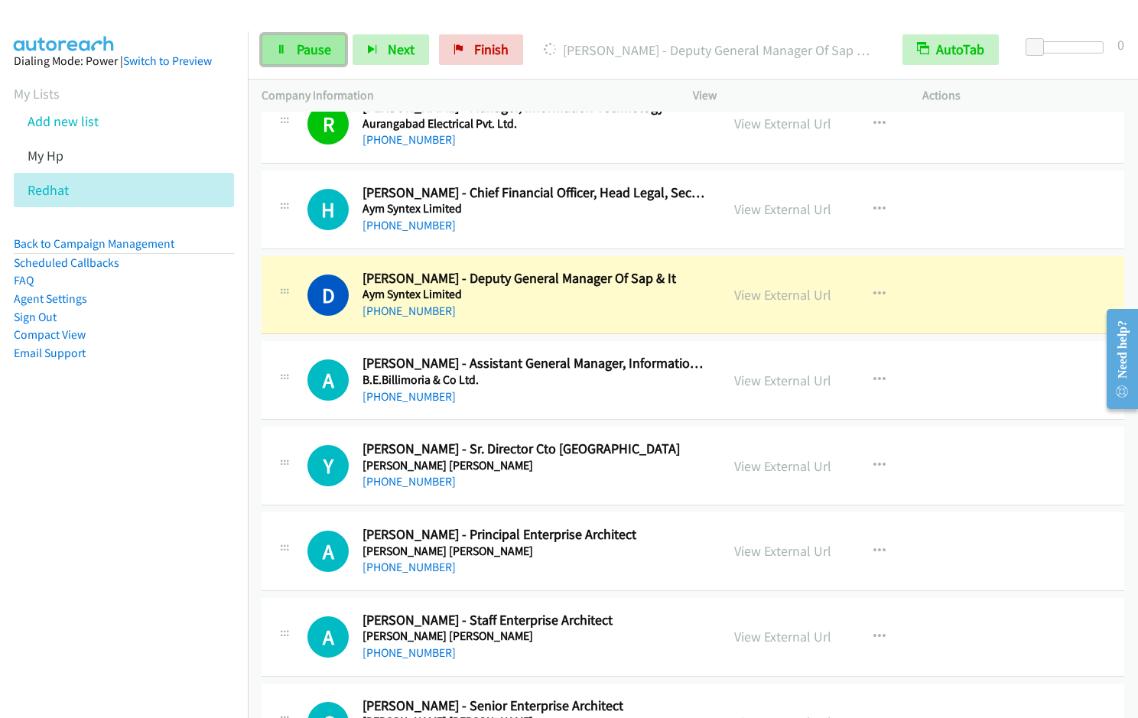
click at [297, 50] on span "Pause" at bounding box center [314, 50] width 34 height 18
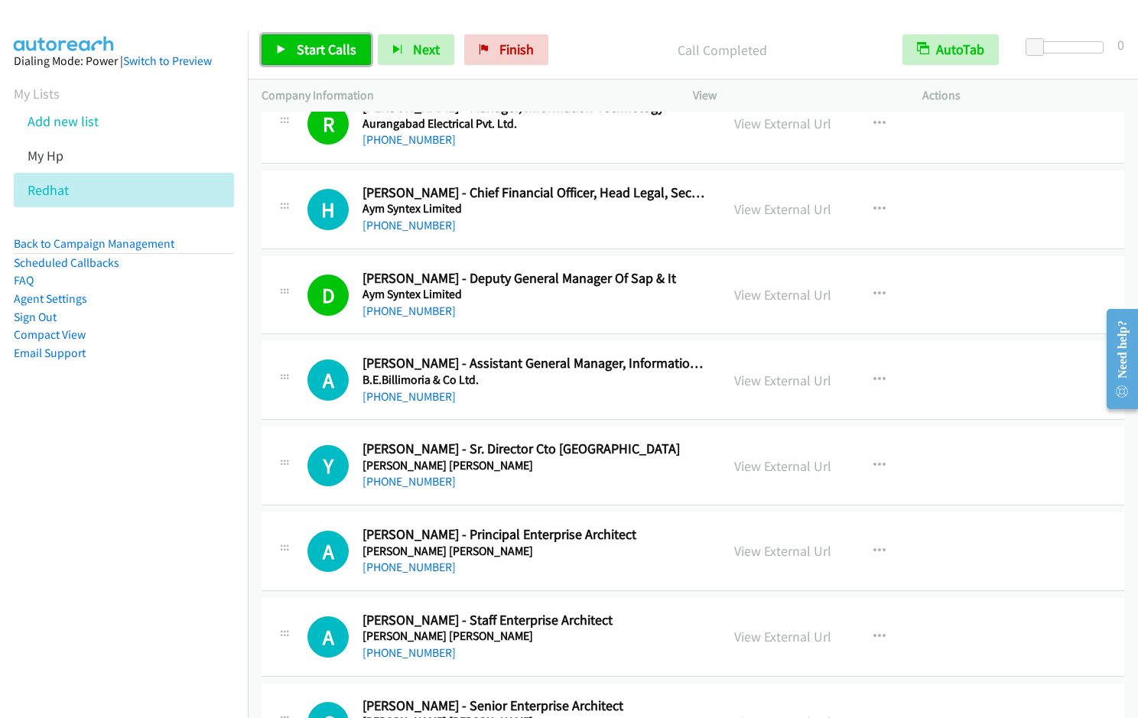
drag, startPoint x: 307, startPoint y: 55, endPoint x: 315, endPoint y: 54, distance: 8.6
click at [307, 55] on span "Start Calls" at bounding box center [327, 50] width 60 height 18
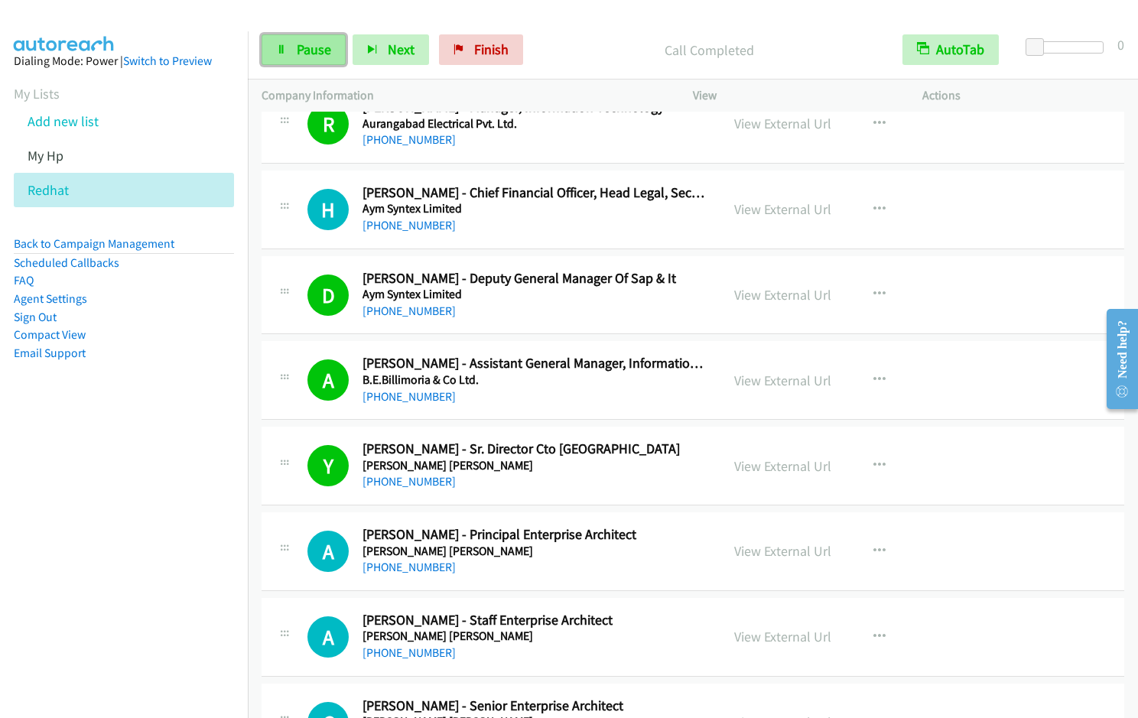
click at [294, 57] on link "Pause" at bounding box center [304, 49] width 84 height 31
